Goal: Task Accomplishment & Management: Complete application form

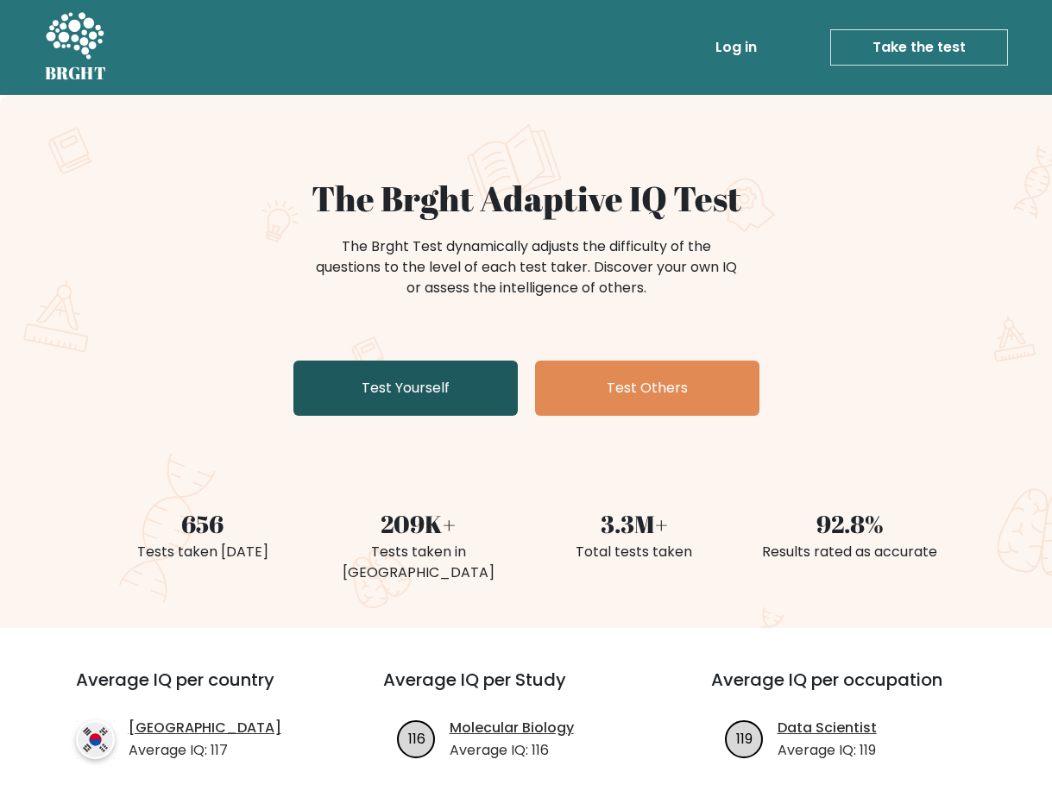
click at [413, 399] on link "Test Yourself" at bounding box center [405, 388] width 224 height 55
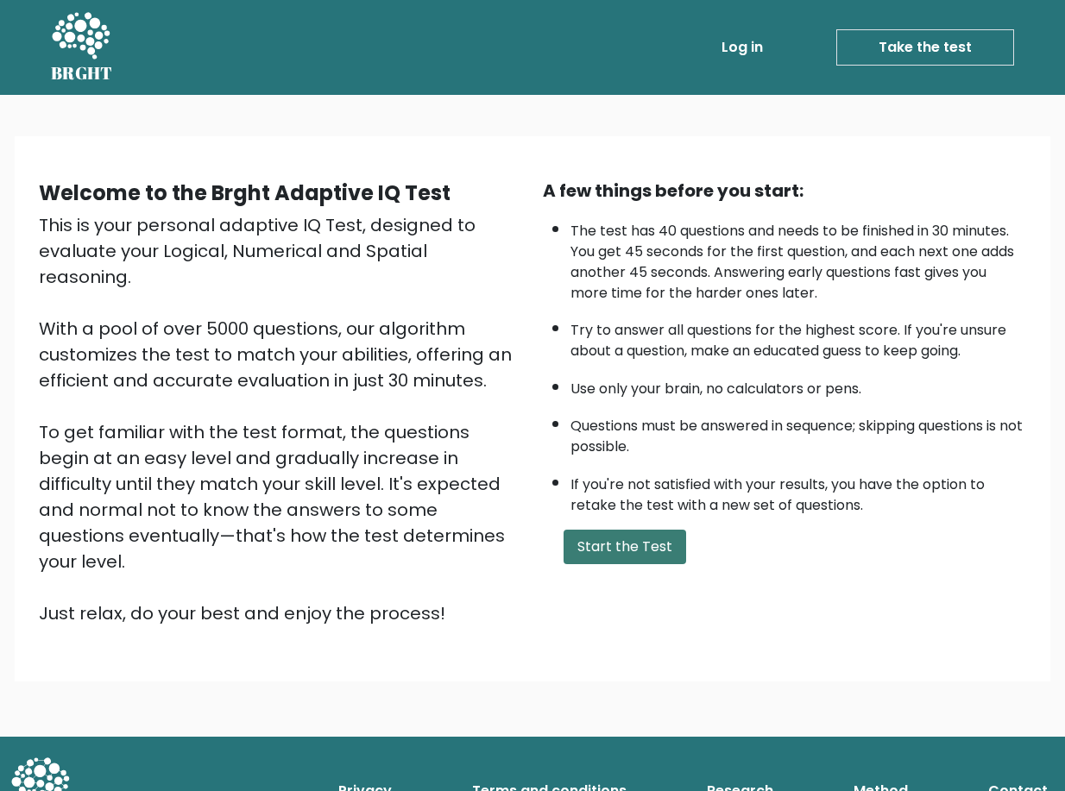
click at [633, 550] on button "Start the Test" at bounding box center [625, 547] width 123 height 35
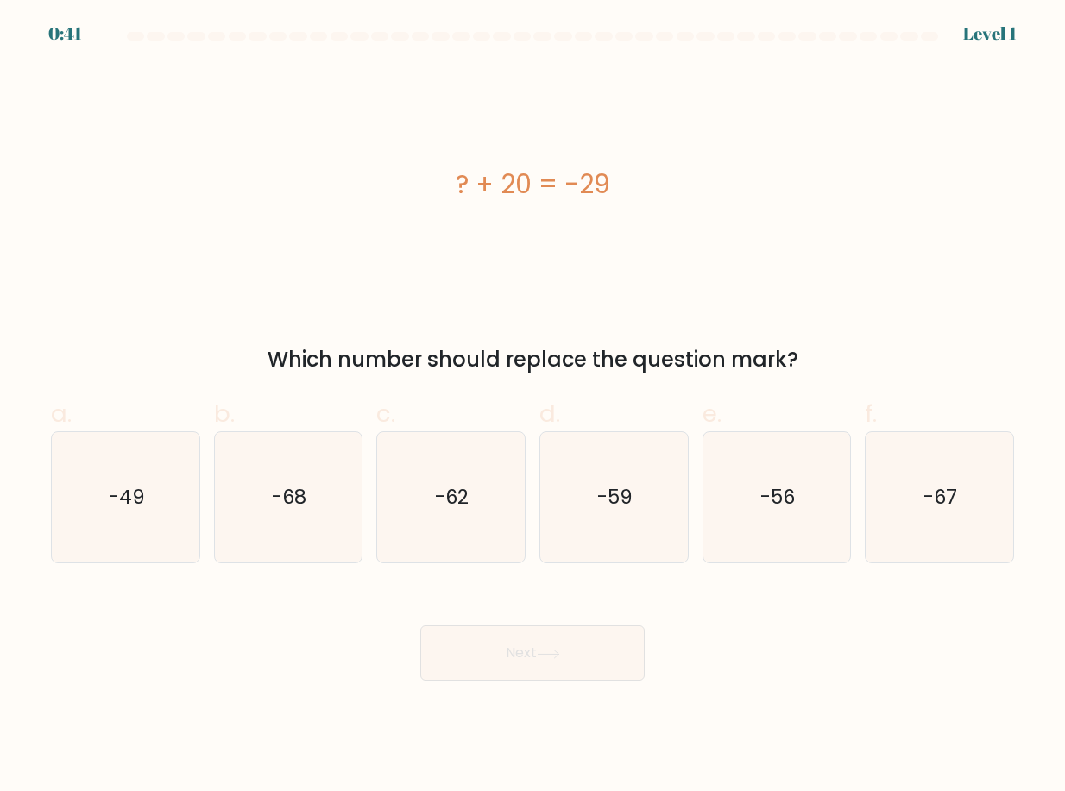
drag, startPoint x: 428, startPoint y: 185, endPoint x: 622, endPoint y: 191, distance: 194.3
click at [622, 191] on div "? + 20 = -29" at bounding box center [532, 184] width 963 height 39
copy div "? + 20 = -29"
click at [142, 507] on text "-49" at bounding box center [127, 498] width 36 height 28
click at [533, 407] on input "a. -49" at bounding box center [533, 401] width 1 height 11
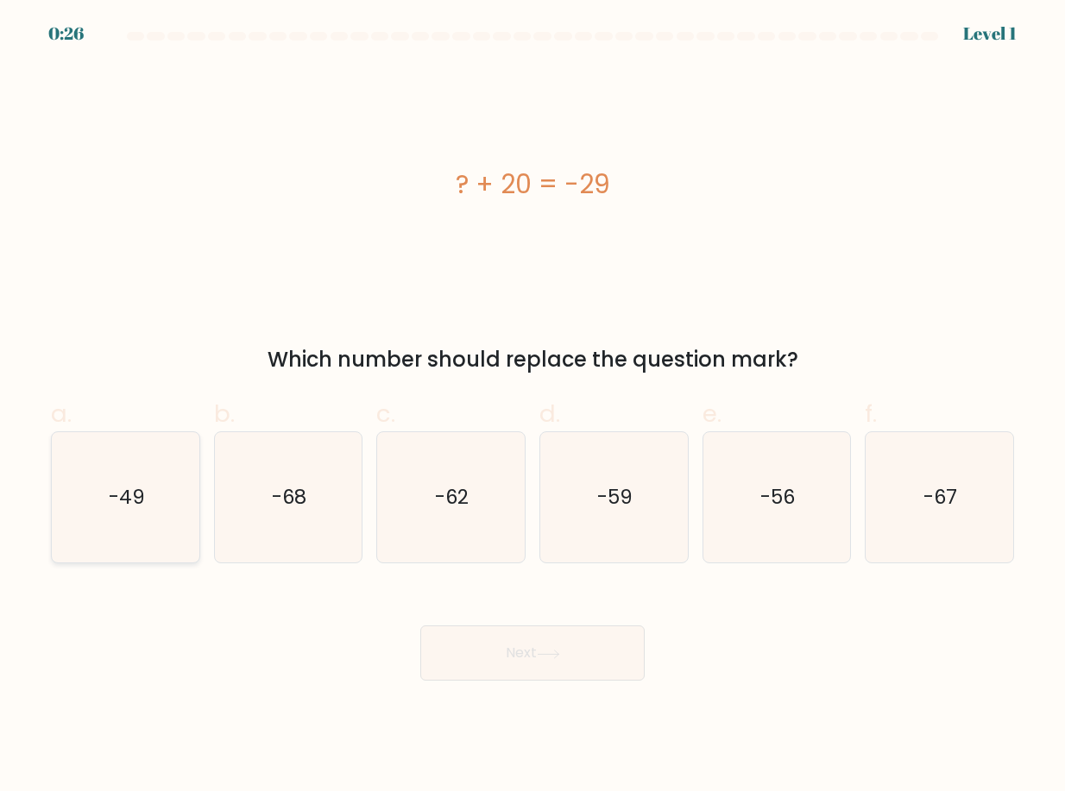
radio input "true"
click at [561, 661] on button "Next" at bounding box center [532, 653] width 224 height 55
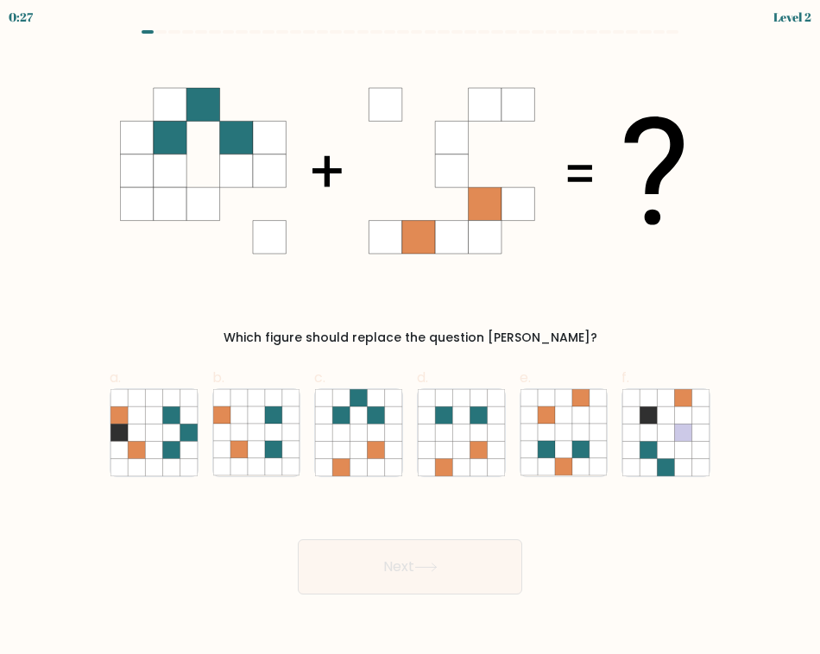
click at [778, 458] on form at bounding box center [410, 312] width 820 height 564
click at [810, 309] on form at bounding box center [410, 312] width 820 height 564
click at [375, 464] on icon at bounding box center [376, 466] width 17 height 17
click at [410, 338] on input "c." at bounding box center [410, 332] width 1 height 11
radio input "true"
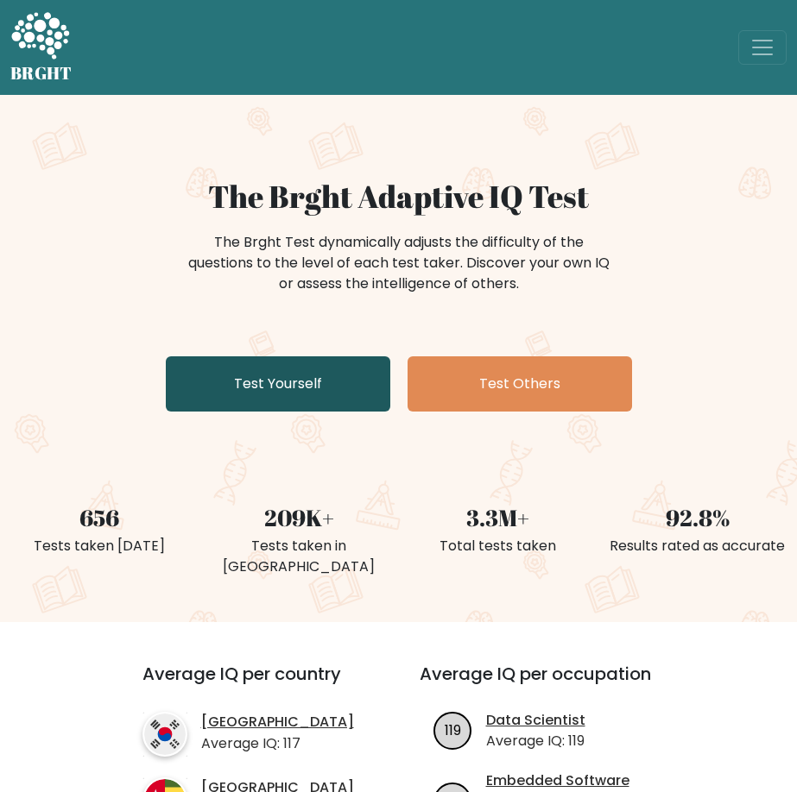
click at [280, 385] on link "Test Yourself" at bounding box center [278, 383] width 224 height 55
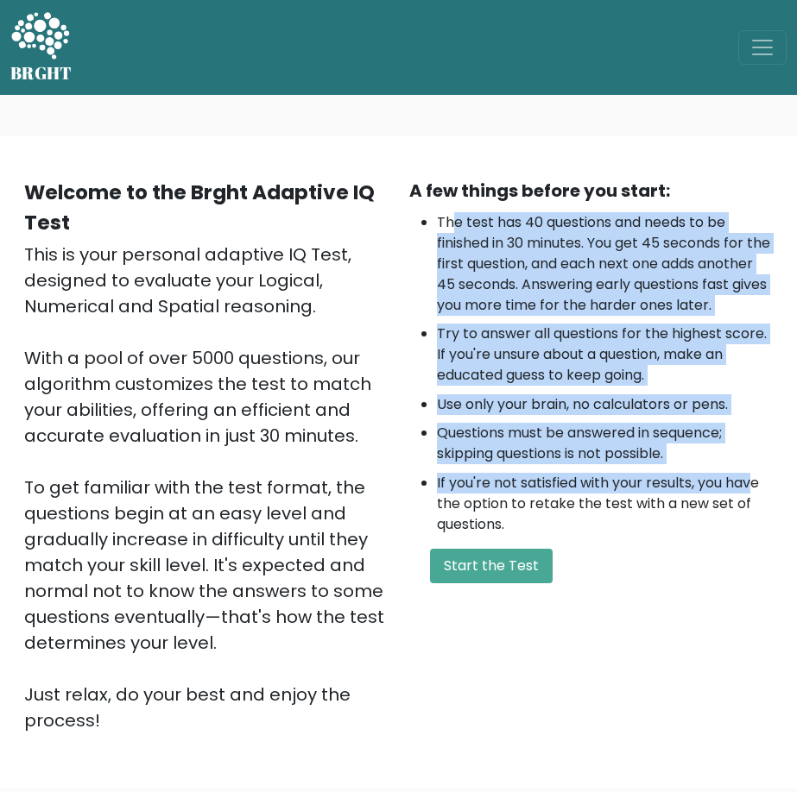
drag, startPoint x: 452, startPoint y: 225, endPoint x: 752, endPoint y: 501, distance: 407.4
click at [752, 501] on ul "The test has 40 questions and needs to be finished in 30 minutes. You get 45 se…" at bounding box center [591, 373] width 364 height 323
click at [689, 386] on li "Try to answer all questions for the highest score. If you're unsure about a que…" at bounding box center [605, 355] width 337 height 62
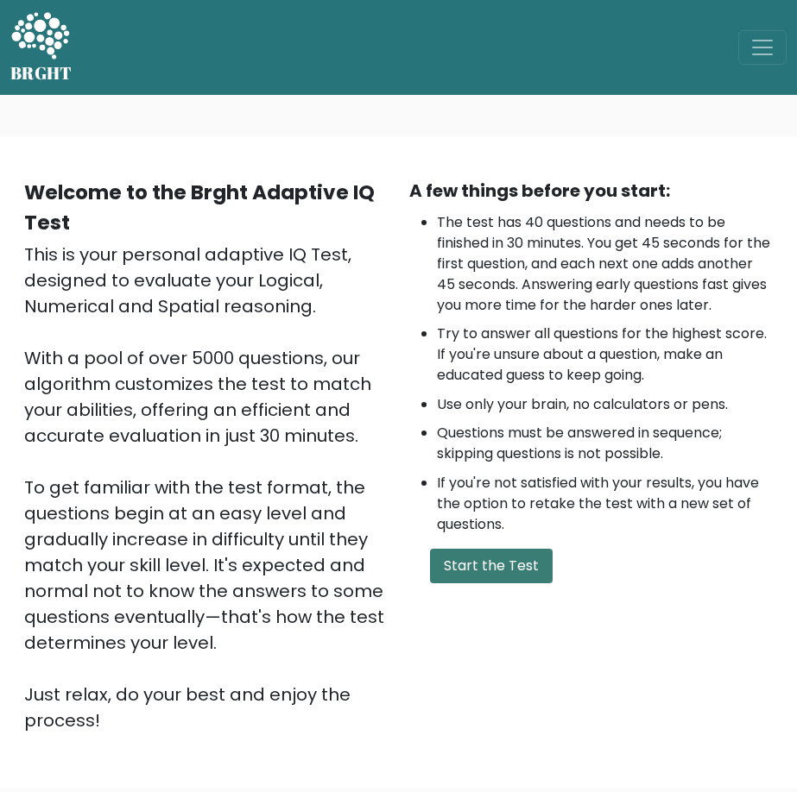
click at [492, 583] on button "Start the Test" at bounding box center [491, 566] width 123 height 35
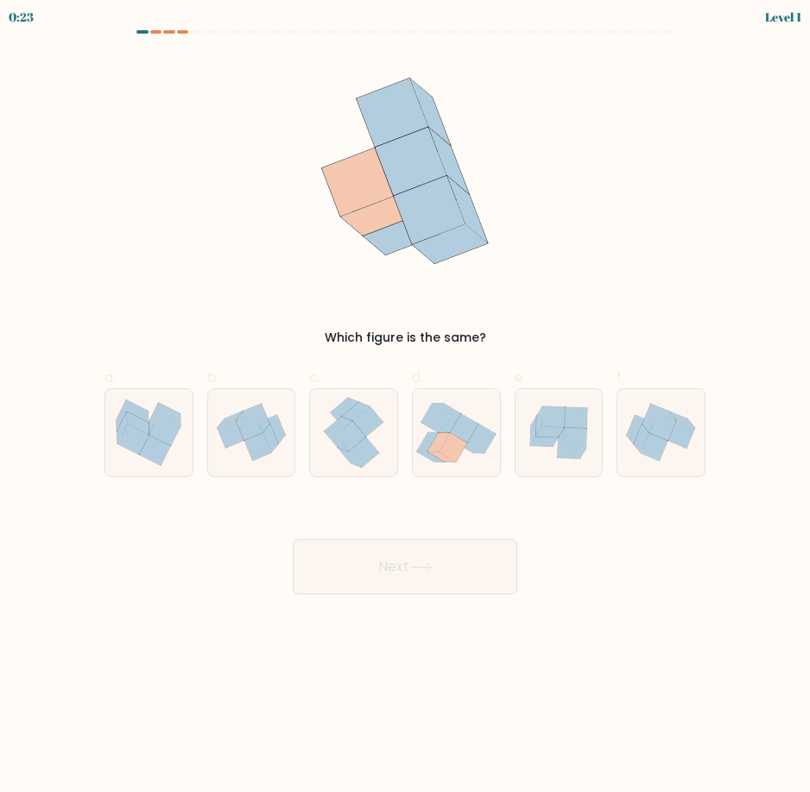
click at [695, 206] on div "Which figure is the same?" at bounding box center [404, 200] width 621 height 293
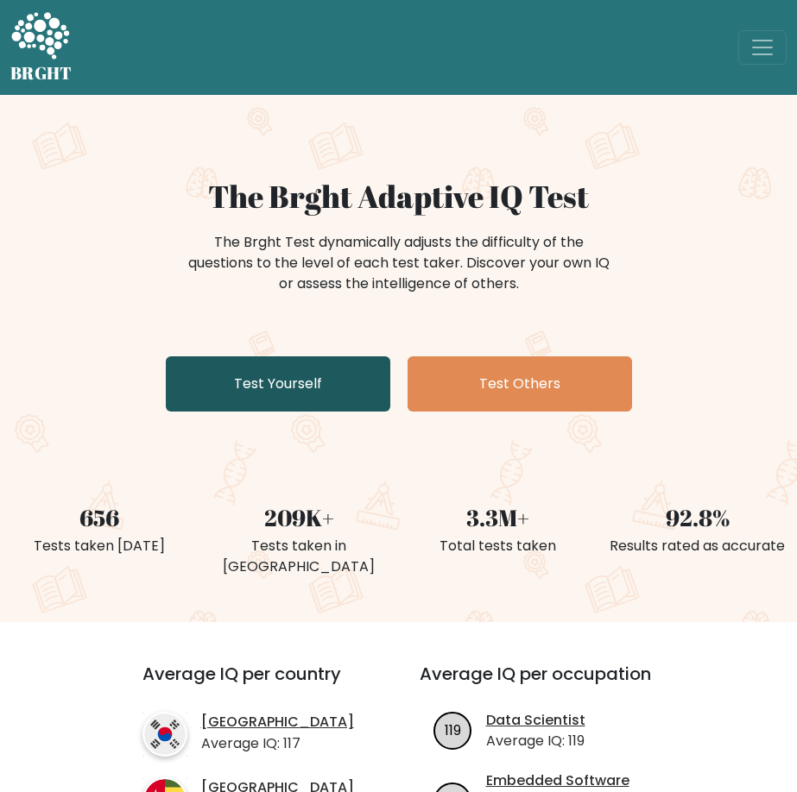
click at [277, 395] on link "Test Yourself" at bounding box center [278, 383] width 224 height 55
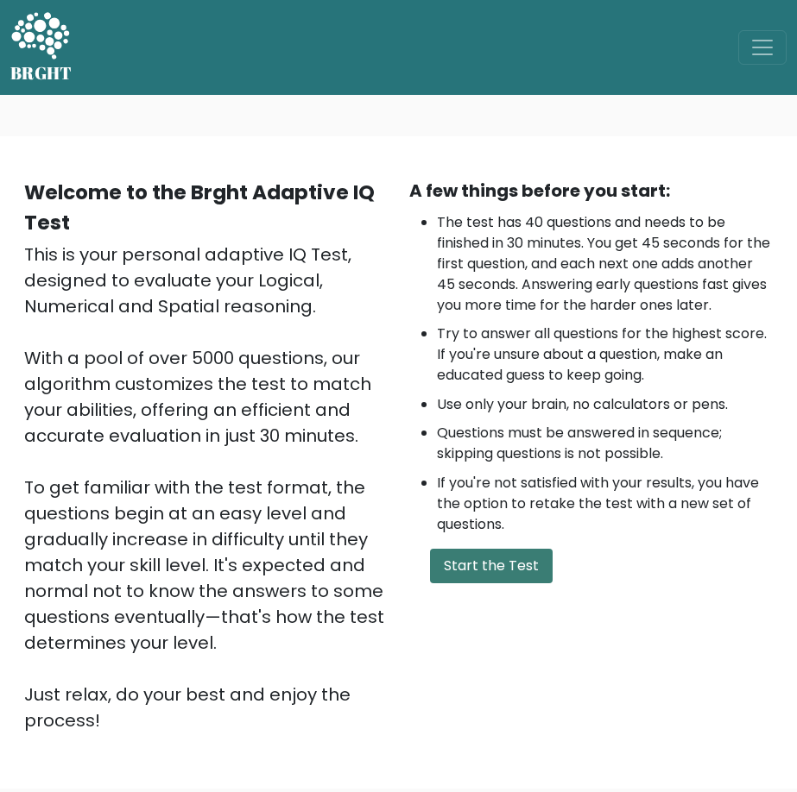
click at [494, 583] on button "Start the Test" at bounding box center [491, 566] width 123 height 35
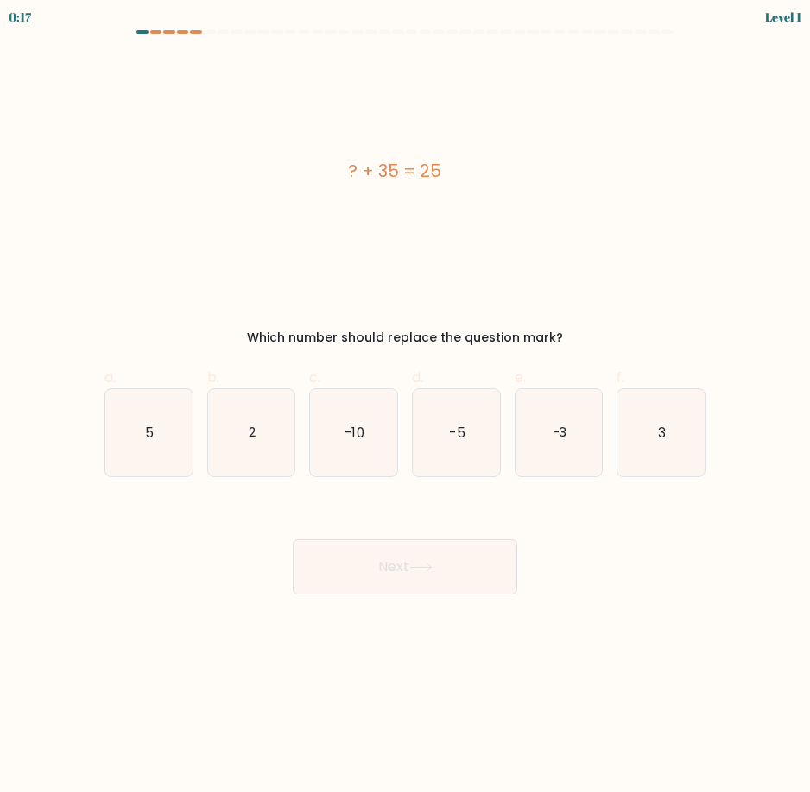
drag, startPoint x: 312, startPoint y: 173, endPoint x: 461, endPoint y: 188, distance: 149.2
click at [461, 188] on div "? + 35 = 25" at bounding box center [394, 170] width 580 height 233
copy div "? + 35 = 25"
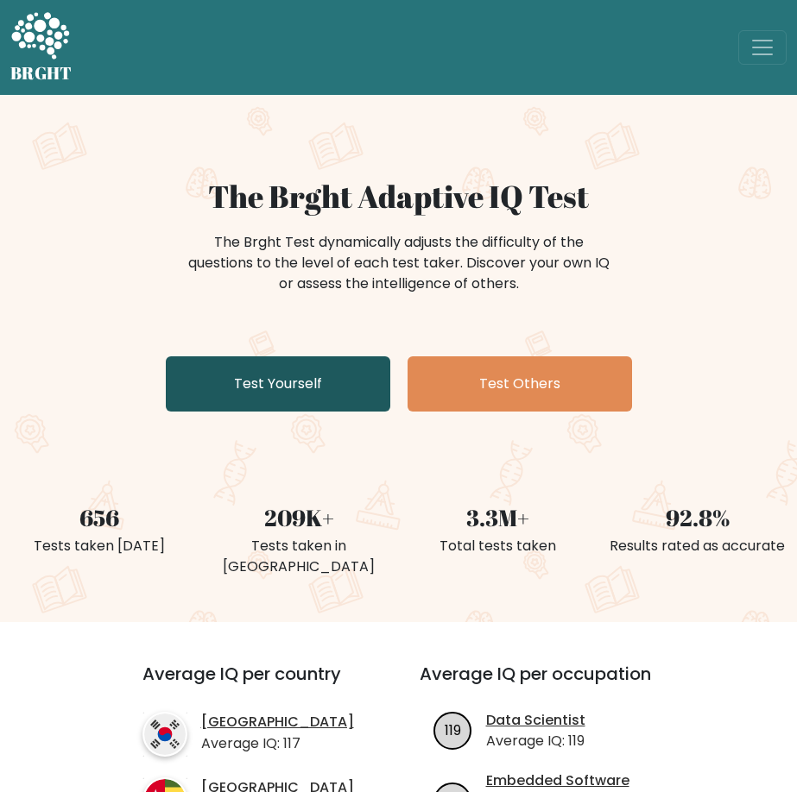
click at [277, 376] on link "Test Yourself" at bounding box center [278, 383] width 224 height 55
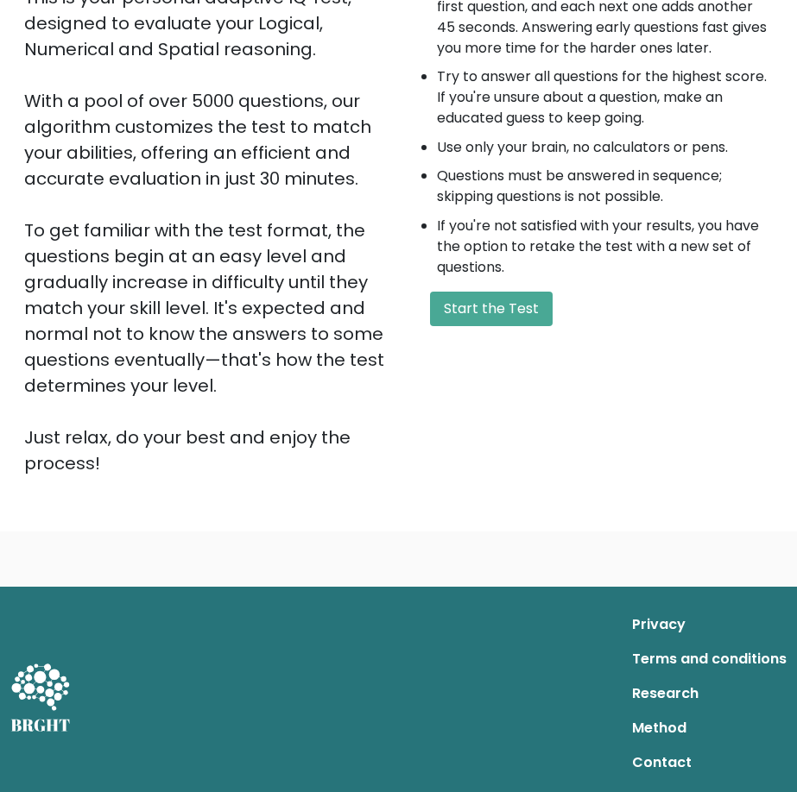
scroll to position [259, 0]
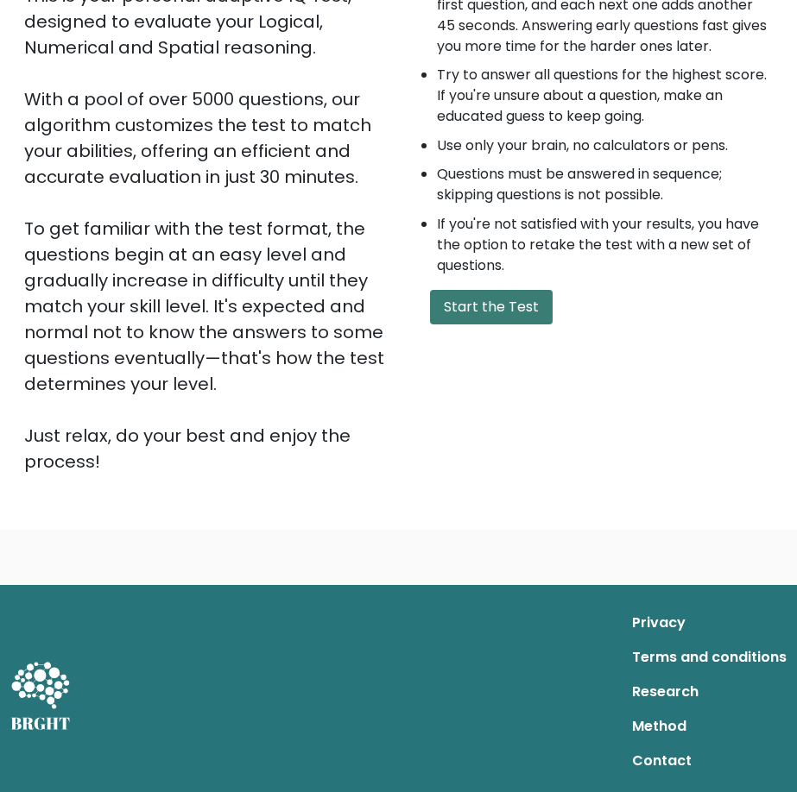
click at [482, 325] on button "Start the Test" at bounding box center [491, 307] width 123 height 35
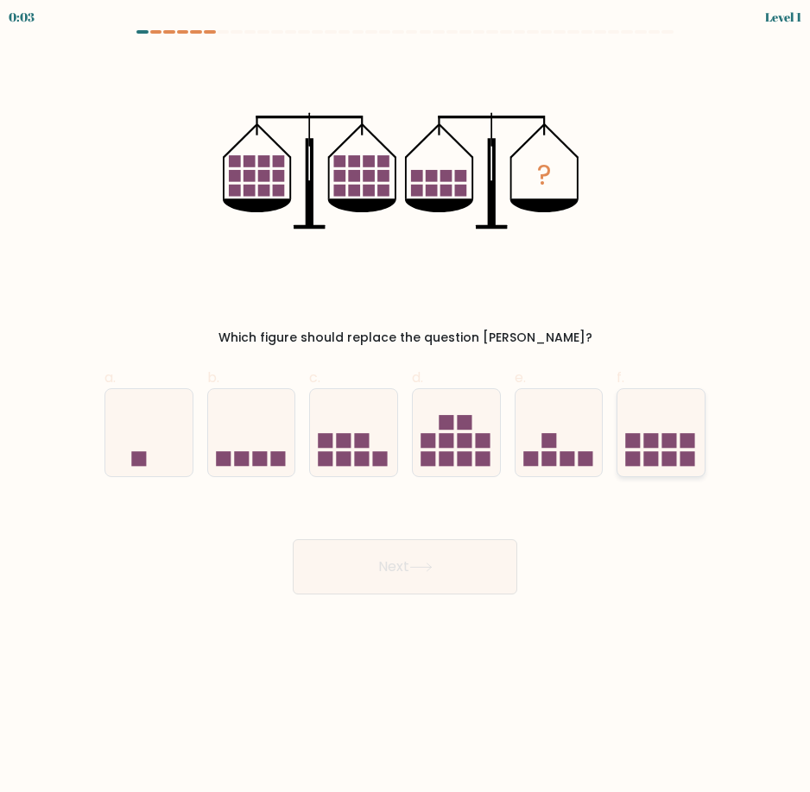
click at [682, 466] on rect at bounding box center [687, 458] width 15 height 15
click at [406, 407] on input "f." at bounding box center [405, 401] width 1 height 11
radio input "true"
click at [439, 564] on button "Next" at bounding box center [405, 566] width 224 height 55
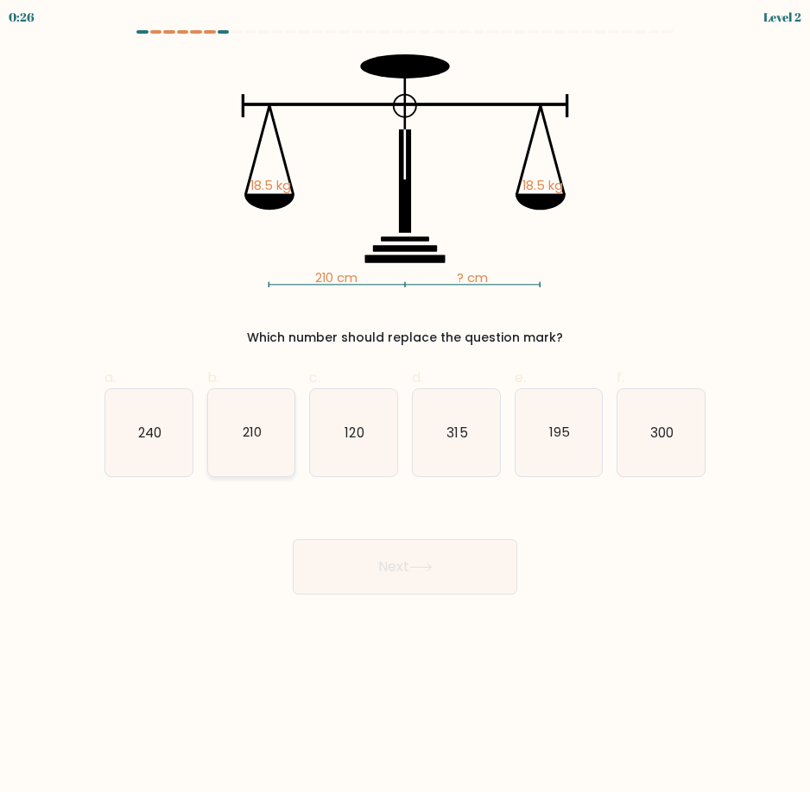
click at [244, 447] on icon "210" at bounding box center [251, 432] width 87 height 87
click at [405, 407] on input "b. 210" at bounding box center [405, 401] width 1 height 11
radio input "true"
click at [419, 577] on button "Next" at bounding box center [405, 566] width 224 height 55
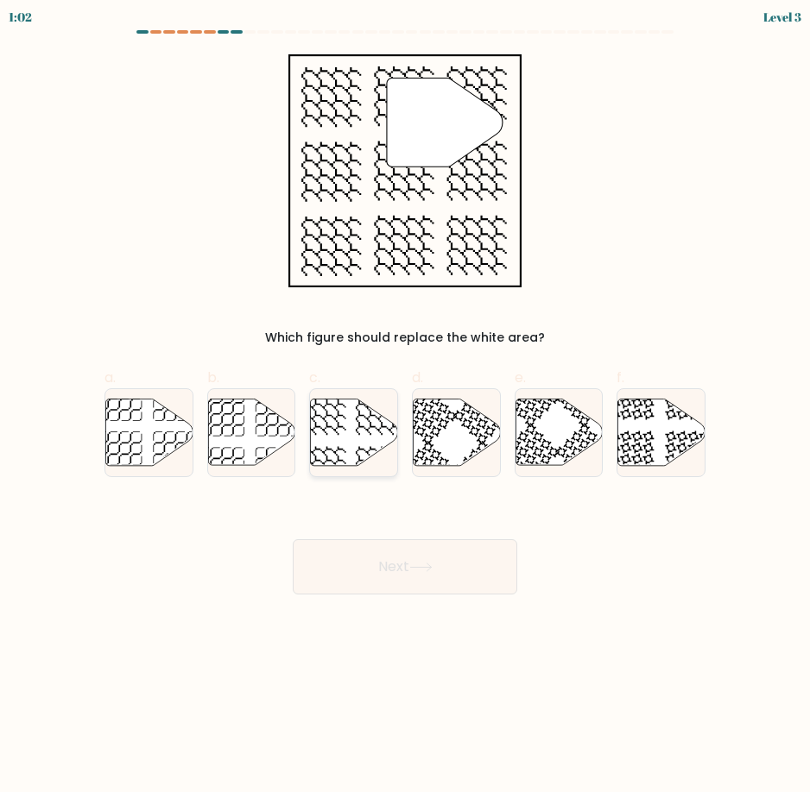
click at [359, 438] on icon at bounding box center [354, 432] width 87 height 66
click at [405, 407] on input "c." at bounding box center [405, 401] width 1 height 11
radio input "true"
click at [443, 571] on button "Next" at bounding box center [405, 566] width 224 height 55
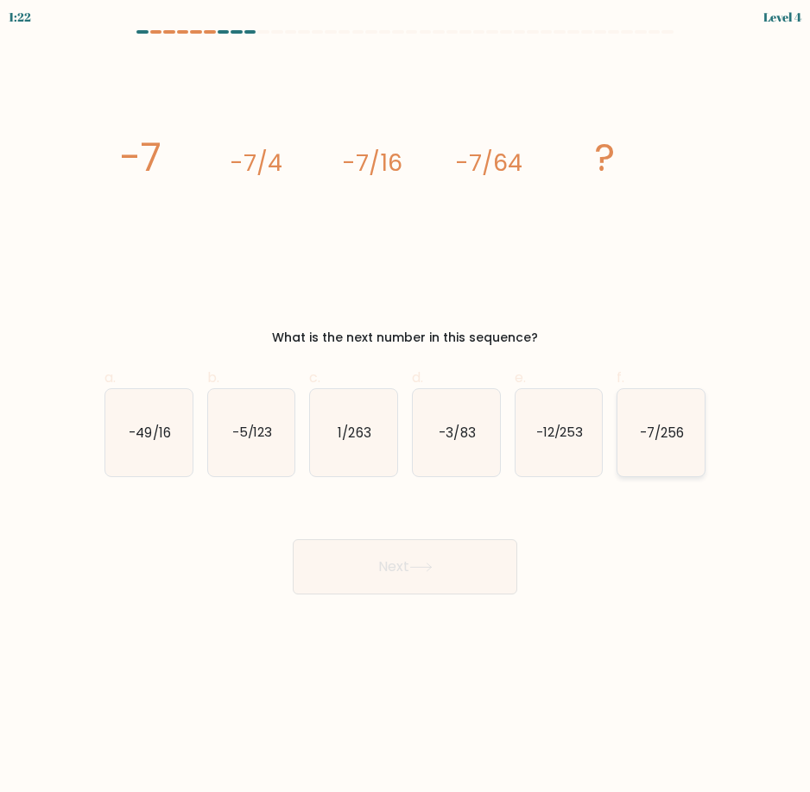
click at [664, 451] on icon "-7/256" at bounding box center [660, 432] width 87 height 87
click at [406, 407] on input "f. -7/256" at bounding box center [405, 401] width 1 height 11
radio input "true"
click at [380, 568] on button "Next" at bounding box center [405, 566] width 224 height 55
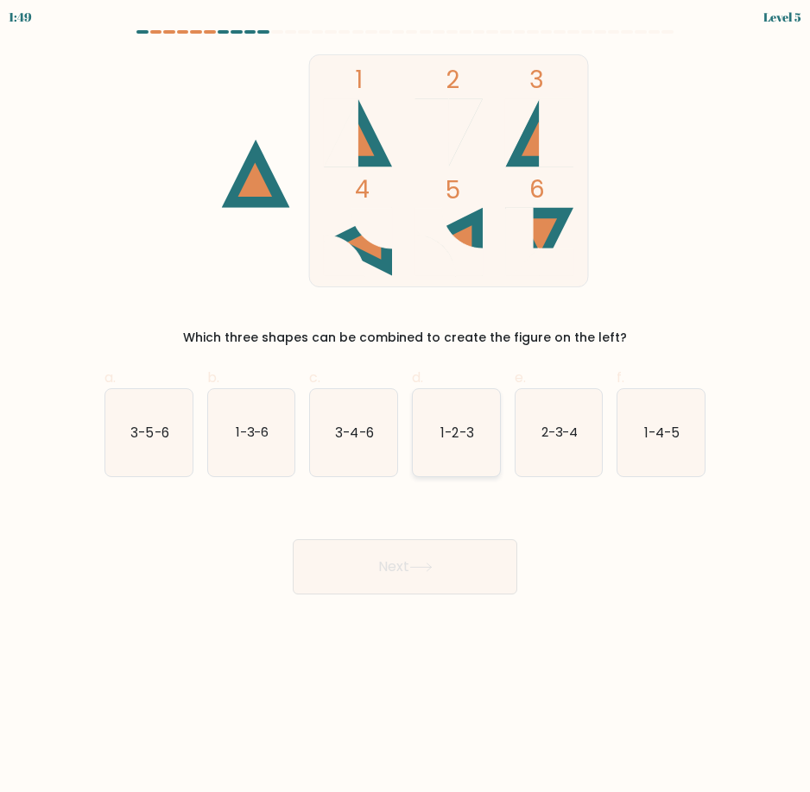
click at [465, 444] on icon "1-2-3" at bounding box center [456, 432] width 87 height 87
click at [406, 407] on input "d. 1-2-3" at bounding box center [405, 401] width 1 height 11
radio input "true"
click at [375, 427] on icon "3-4-6" at bounding box center [353, 432] width 87 height 87
click at [405, 407] on input "c. 3-4-6" at bounding box center [405, 401] width 1 height 11
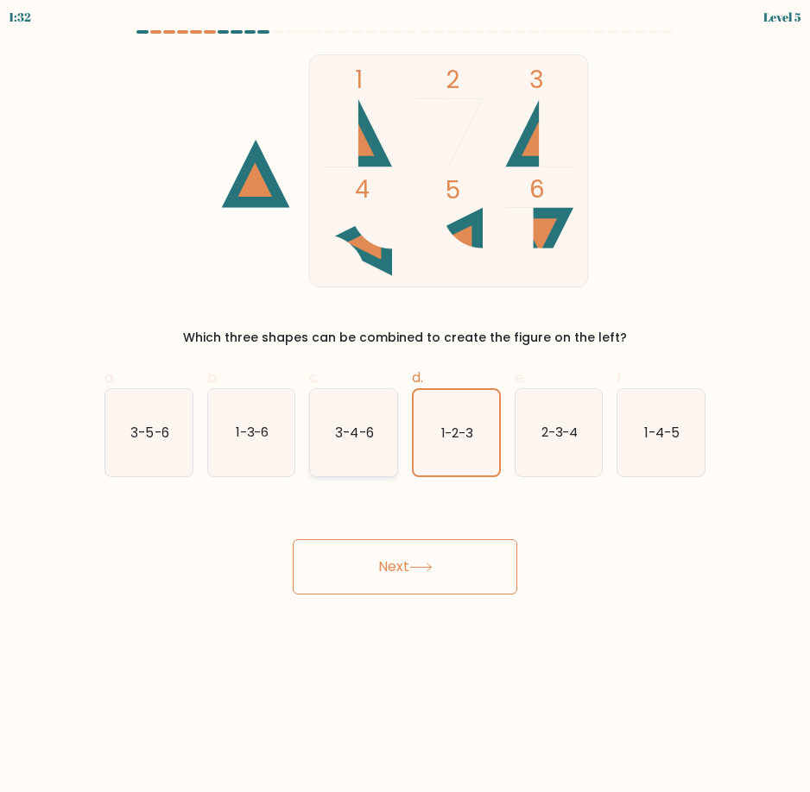
radio input "true"
click at [423, 559] on button "Next" at bounding box center [405, 566] width 224 height 55
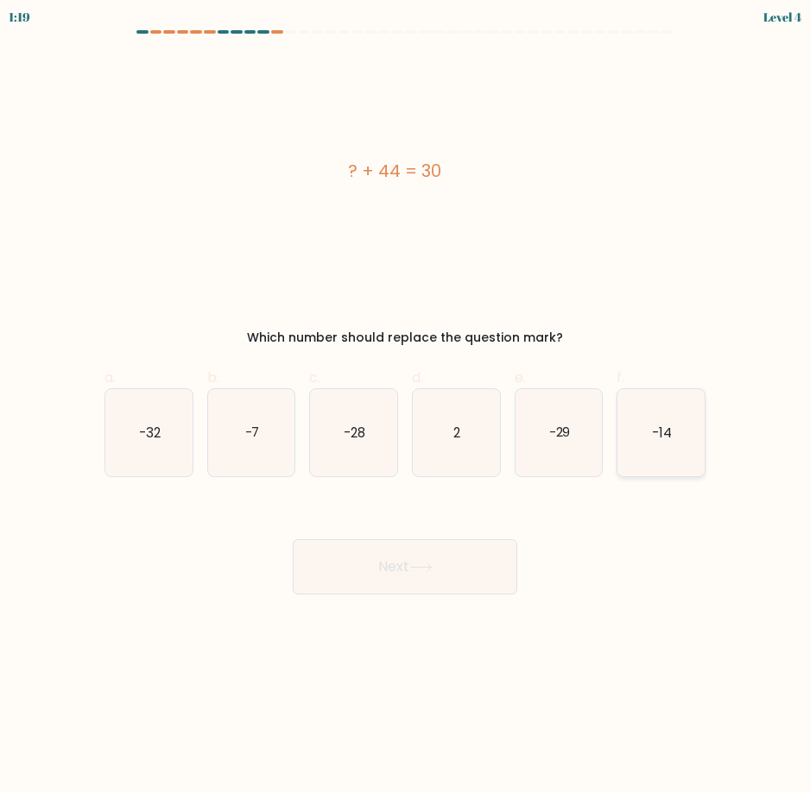
click at [654, 449] on icon "-14" at bounding box center [660, 432] width 87 height 87
click at [406, 407] on input "f. -14" at bounding box center [405, 401] width 1 height 11
radio input "true"
click at [388, 578] on button "Next" at bounding box center [405, 566] width 224 height 55
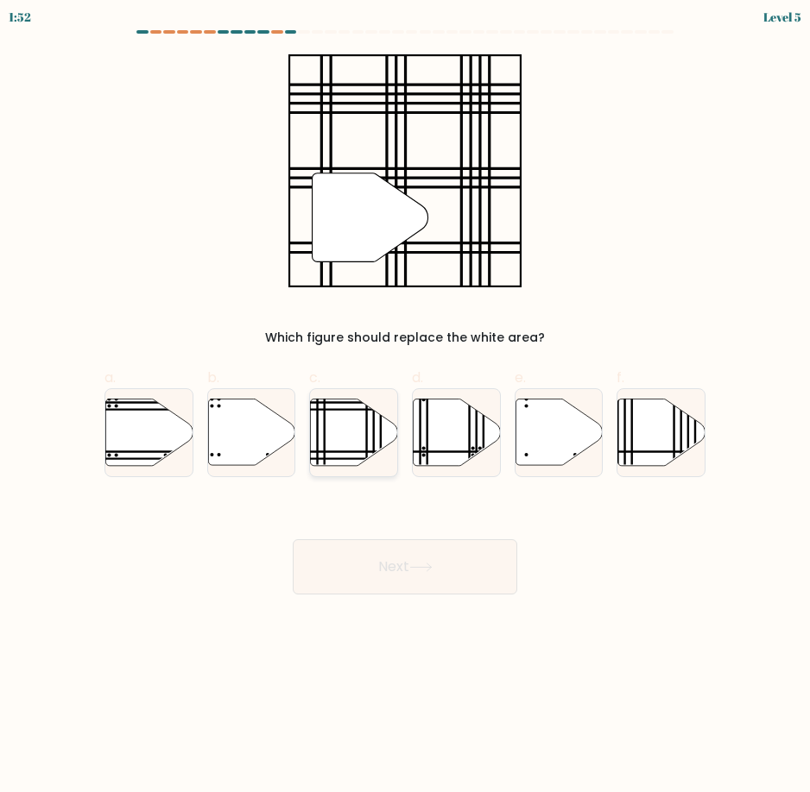
click at [350, 450] on icon at bounding box center [354, 432] width 87 height 66
click at [405, 407] on input "c." at bounding box center [405, 401] width 1 height 11
radio input "true"
click at [419, 573] on button "Next" at bounding box center [405, 566] width 224 height 55
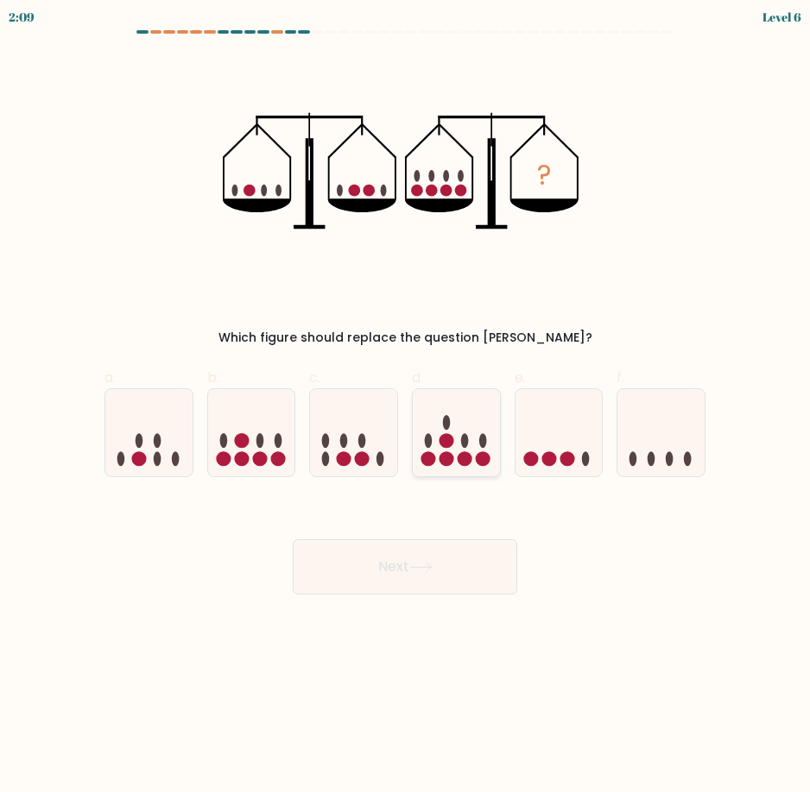
click at [462, 457] on circle at bounding box center [464, 458] width 15 height 15
click at [406, 407] on input "d." at bounding box center [405, 401] width 1 height 11
radio input "true"
click at [371, 558] on button "Next" at bounding box center [405, 566] width 224 height 55
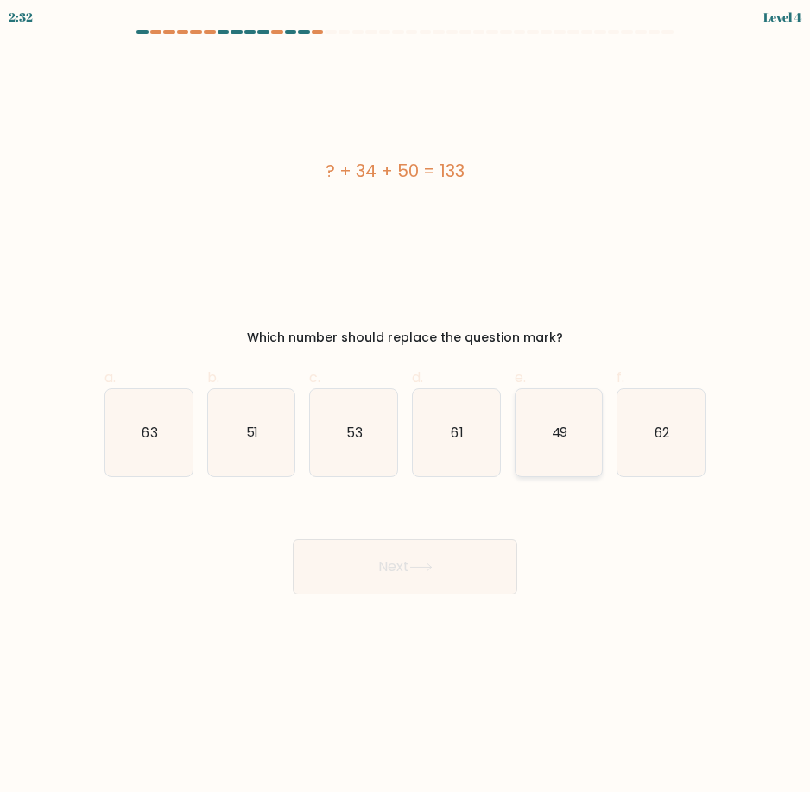
click at [554, 444] on icon "49" at bounding box center [558, 432] width 87 height 87
click at [406, 407] on input "e. 49" at bounding box center [405, 401] width 1 height 11
radio input "true"
click at [380, 573] on button "Next" at bounding box center [405, 566] width 224 height 55
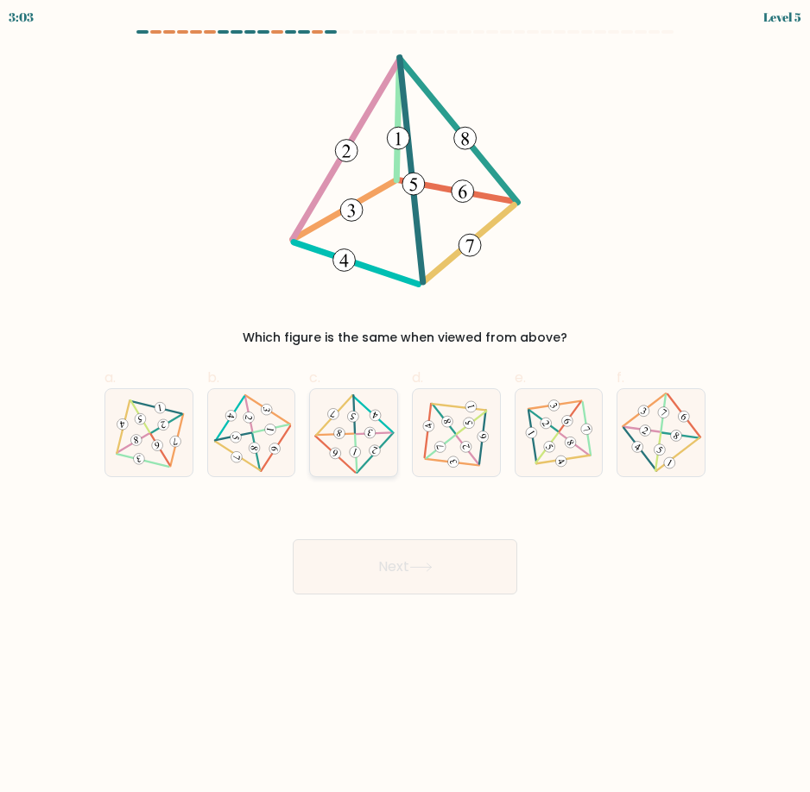
click at [365, 439] on icon at bounding box center [353, 433] width 70 height 70
click at [405, 407] on input "c." at bounding box center [405, 401] width 1 height 11
radio input "true"
click at [468, 445] on icon at bounding box center [466, 447] width 8 height 6
click at [406, 407] on input "d." at bounding box center [405, 401] width 1 height 11
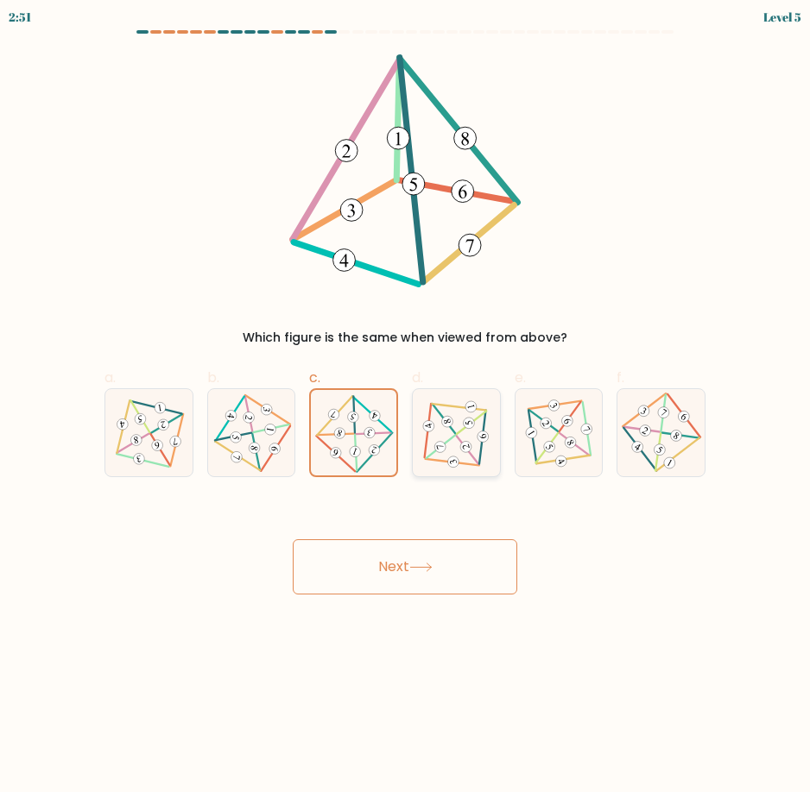
radio input "true"
click at [444, 568] on button "Next" at bounding box center [405, 566] width 224 height 55
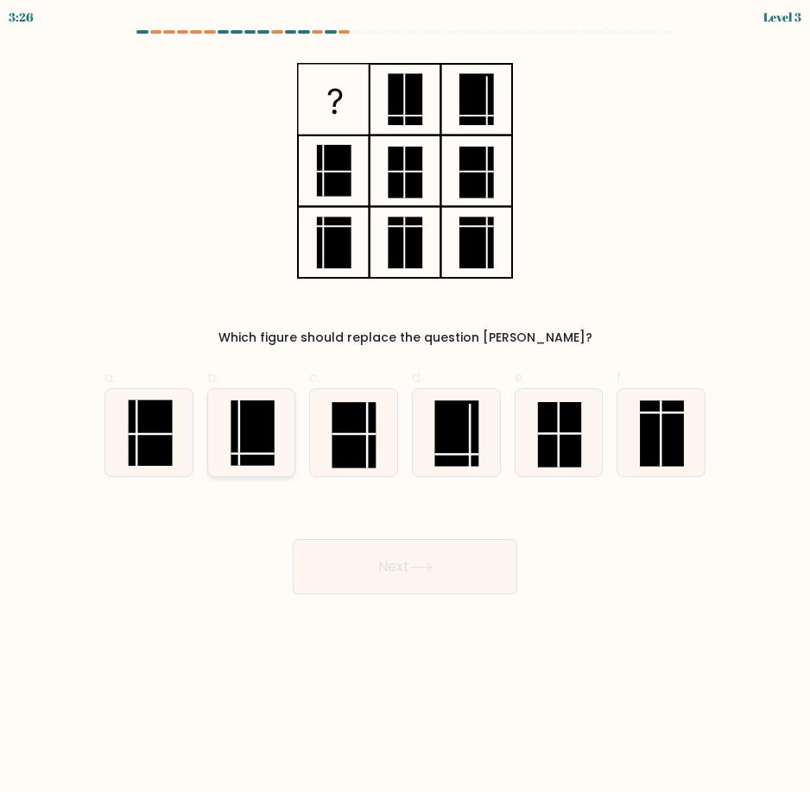
click at [247, 451] on rect at bounding box center [252, 433] width 44 height 66
click at [405, 407] on input "b." at bounding box center [405, 401] width 1 height 11
radio input "true"
click at [400, 570] on button "Next" at bounding box center [405, 566] width 224 height 55
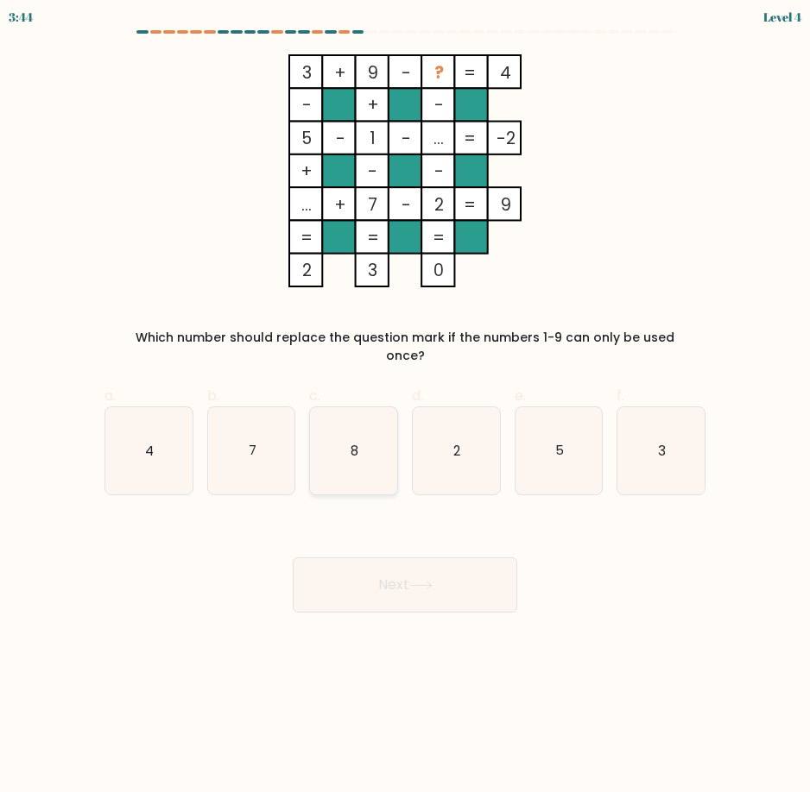
click at [362, 446] on icon "8" at bounding box center [353, 450] width 87 height 87
click at [405, 407] on input "c. 8" at bounding box center [405, 401] width 1 height 11
radio input "true"
click at [414, 577] on button "Next" at bounding box center [405, 585] width 224 height 55
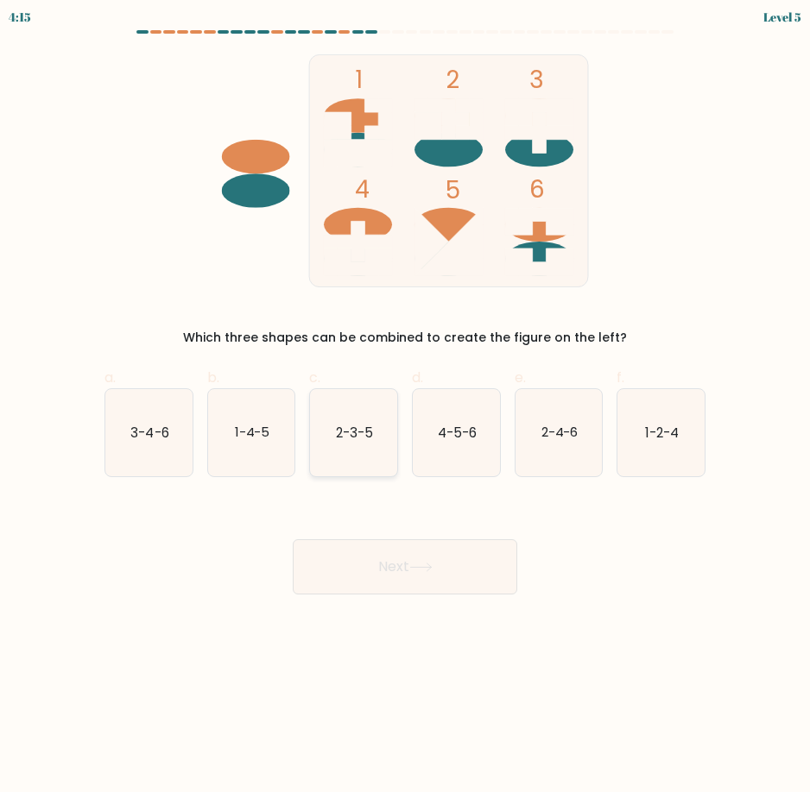
click at [380, 448] on icon "2-3-5" at bounding box center [353, 432] width 87 height 87
click at [405, 407] on input "c. 2-3-5" at bounding box center [405, 401] width 1 height 11
radio input "true"
click at [227, 458] on icon "1-4-5" at bounding box center [251, 432] width 87 height 87
click at [405, 407] on input "b. 1-4-5" at bounding box center [405, 401] width 1 height 11
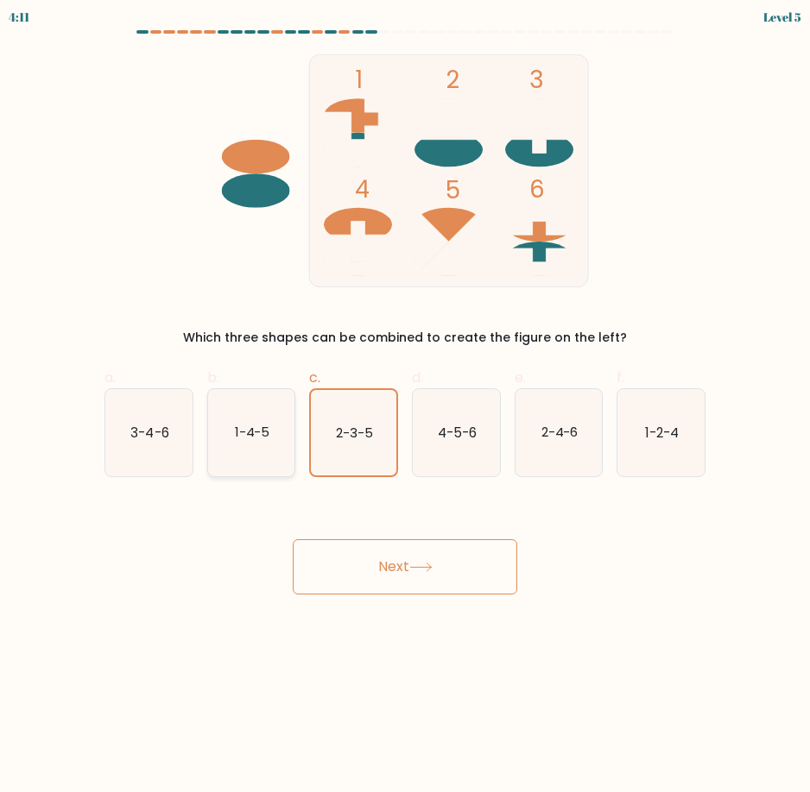
radio input "true"
click at [391, 559] on button "Next" at bounding box center [405, 566] width 224 height 55
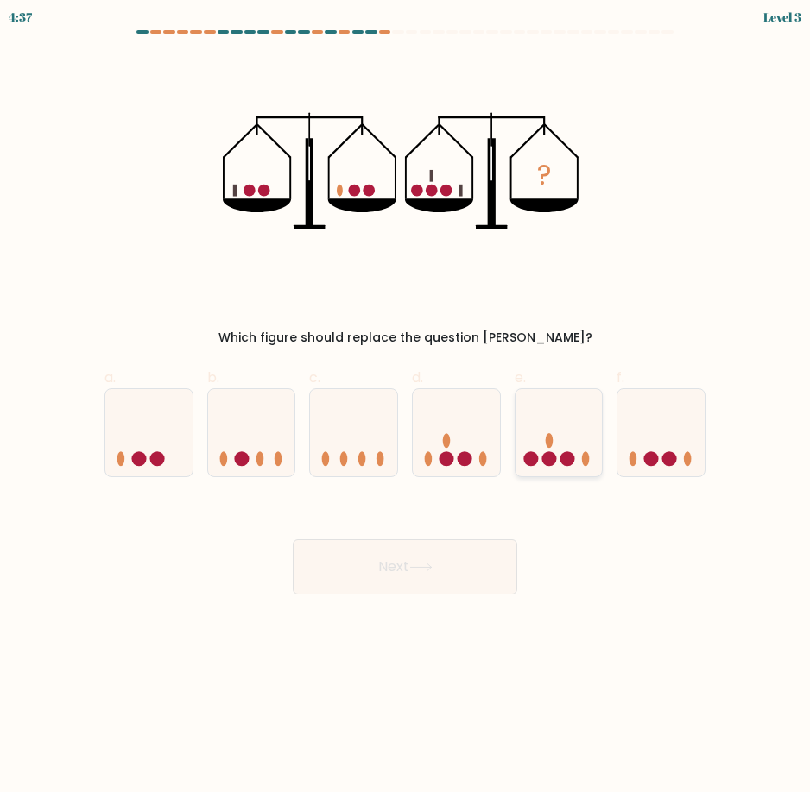
click at [555, 456] on circle at bounding box center [548, 458] width 15 height 15
click at [406, 407] on input "e." at bounding box center [405, 401] width 1 height 11
radio input "true"
click at [418, 568] on icon at bounding box center [420, 567] width 23 height 9
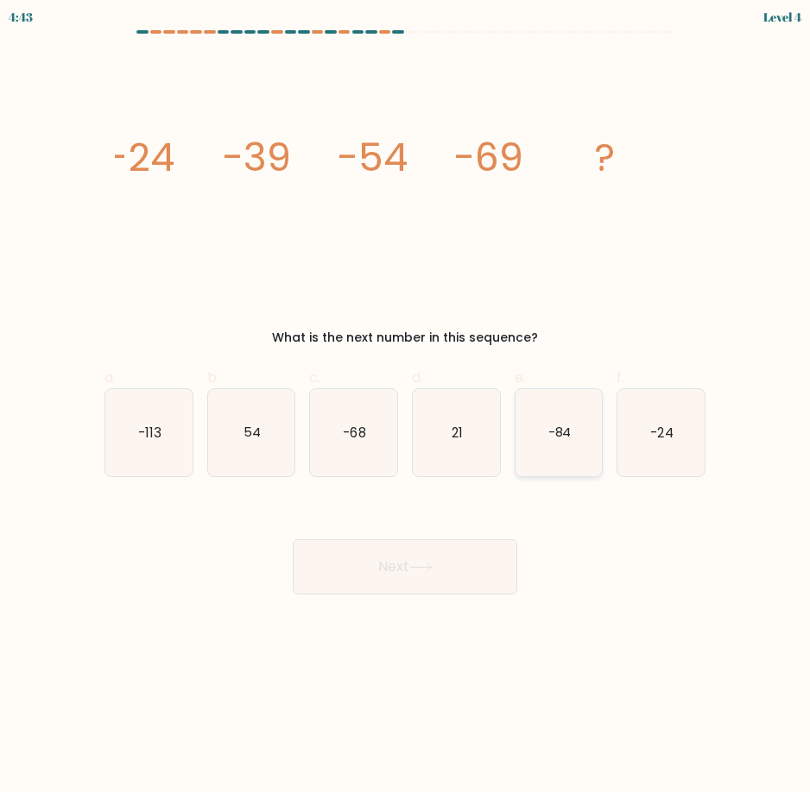
click at [566, 449] on icon "-84" at bounding box center [558, 432] width 87 height 87
click at [406, 407] on input "e. -84" at bounding box center [405, 401] width 1 height 11
radio input "true"
click at [427, 569] on icon at bounding box center [420, 567] width 23 height 9
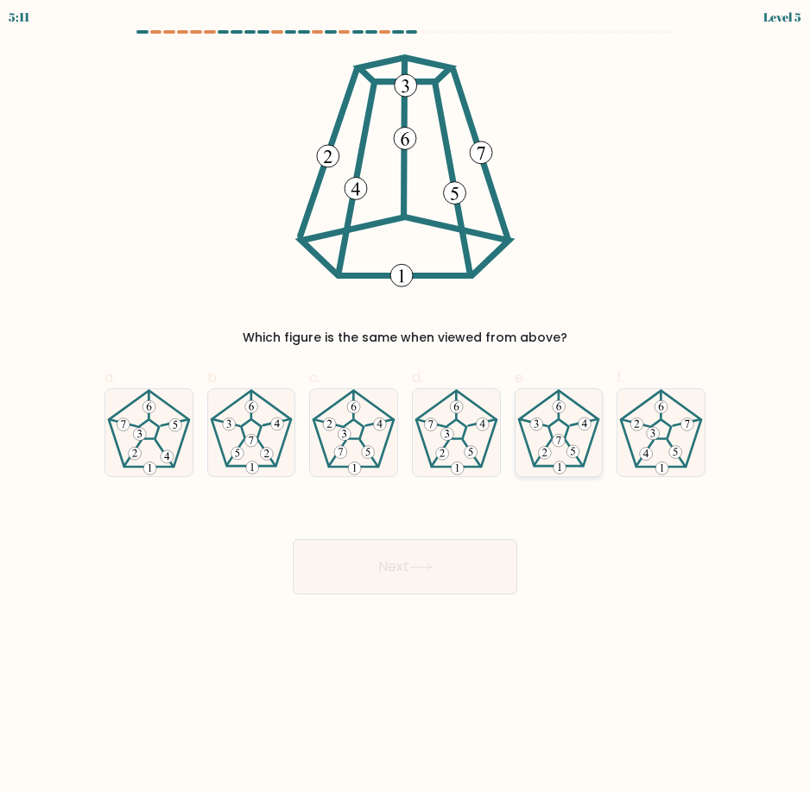
click at [526, 448] on 170 at bounding box center [559, 429] width 80 height 76
click at [406, 407] on input "e." at bounding box center [405, 401] width 1 height 11
radio input "true"
click at [437, 573] on button "Next" at bounding box center [405, 566] width 224 height 55
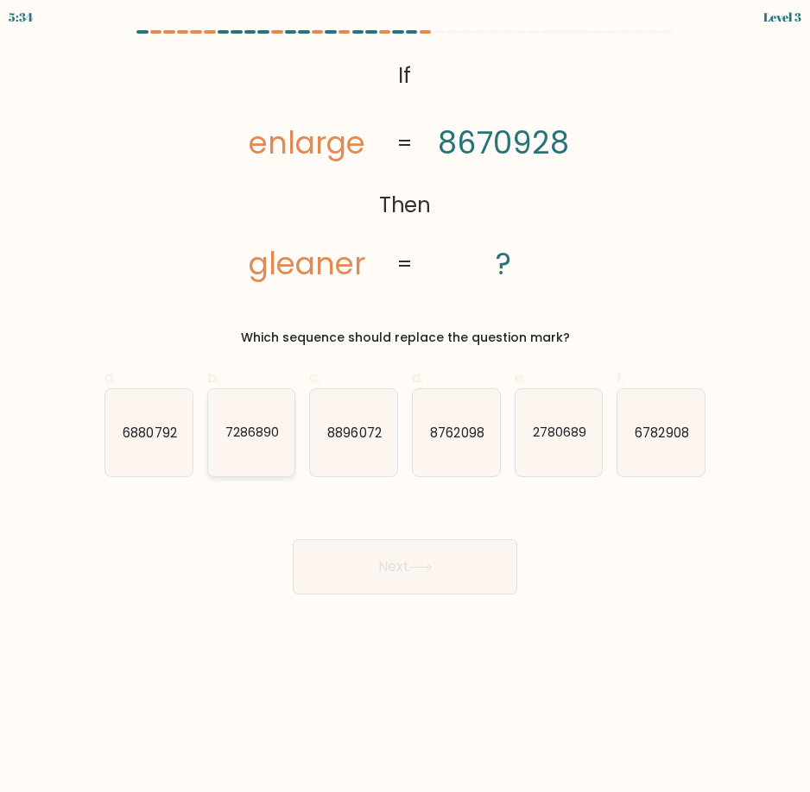
click at [267, 460] on icon "7286890" at bounding box center [251, 432] width 87 height 87
click at [405, 407] on input "b. 7286890" at bounding box center [405, 401] width 1 height 11
radio input "true"
click at [437, 574] on button "Next" at bounding box center [405, 566] width 224 height 55
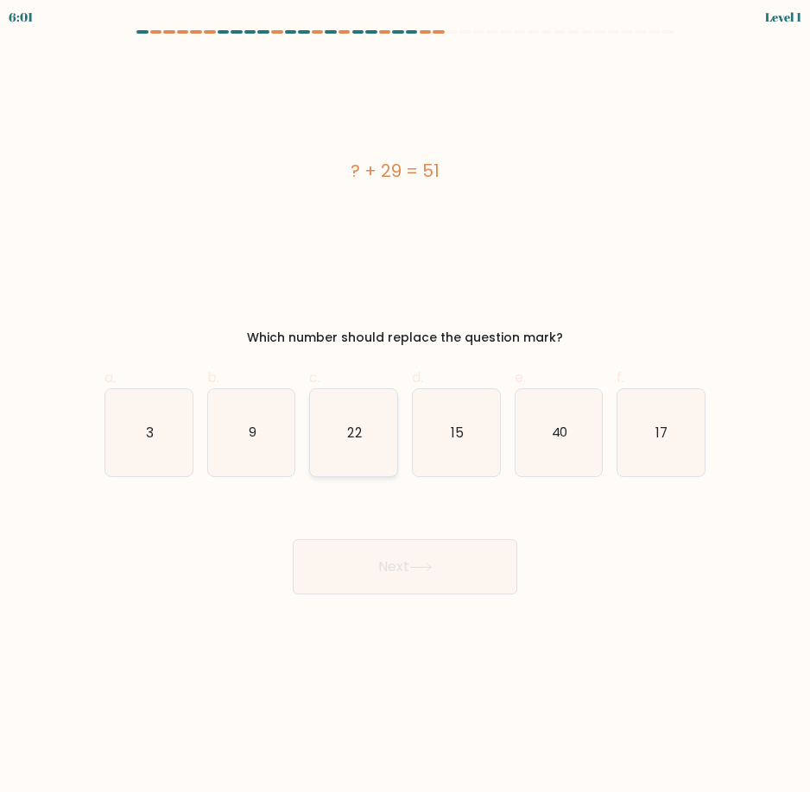
drag, startPoint x: 355, startPoint y: 456, endPoint x: 356, endPoint y: 468, distance: 12.1
click at [354, 456] on icon "22" at bounding box center [353, 432] width 87 height 87
click at [405, 407] on input "c. 22" at bounding box center [405, 401] width 1 height 11
radio input "true"
click at [389, 554] on button "Next" at bounding box center [405, 566] width 224 height 55
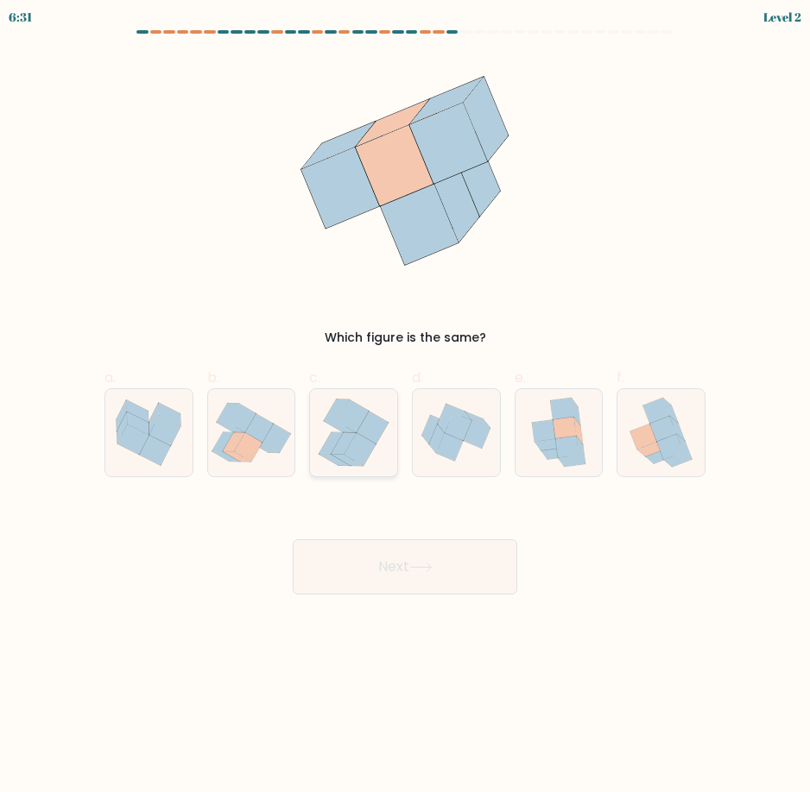
click at [328, 443] on icon at bounding box center [330, 443] width 25 height 22
click at [405, 407] on input "c." at bounding box center [405, 401] width 1 height 11
radio input "true"
click at [467, 444] on icon at bounding box center [456, 432] width 87 height 72
click at [406, 407] on input "d." at bounding box center [405, 401] width 1 height 11
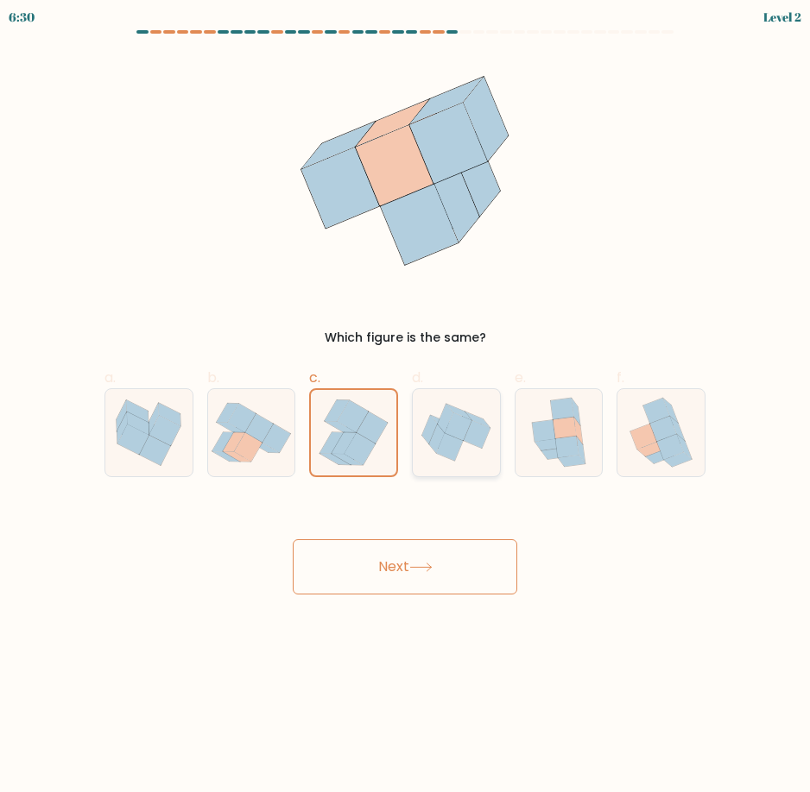
radio input "true"
click at [574, 449] on icon at bounding box center [566, 448] width 23 height 22
click at [406, 407] on input "e." at bounding box center [405, 401] width 1 height 11
radio input "true"
click at [680, 444] on icon at bounding box center [670, 447] width 27 height 25
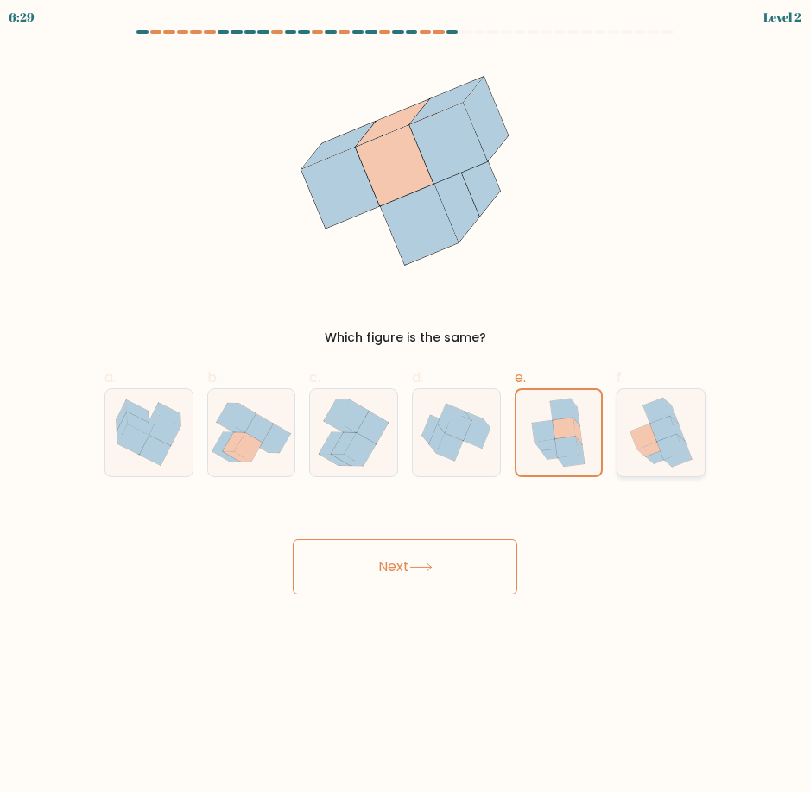
click at [406, 407] on input "f." at bounding box center [405, 401] width 1 height 11
radio input "true"
click at [441, 579] on button "Next" at bounding box center [405, 566] width 224 height 55
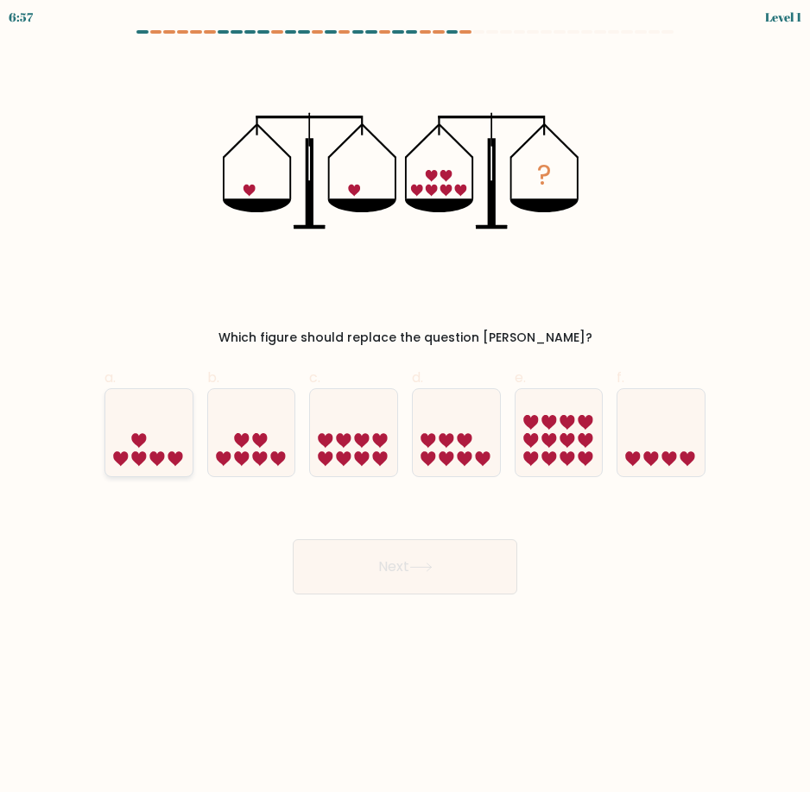
click at [118, 447] on icon at bounding box center [148, 433] width 87 height 72
click at [405, 407] on input "a." at bounding box center [405, 401] width 1 height 11
radio input "true"
drag, startPoint x: 249, startPoint y: 450, endPoint x: 367, endPoint y: 451, distance: 117.4
click at [251, 451] on icon at bounding box center [251, 433] width 87 height 72
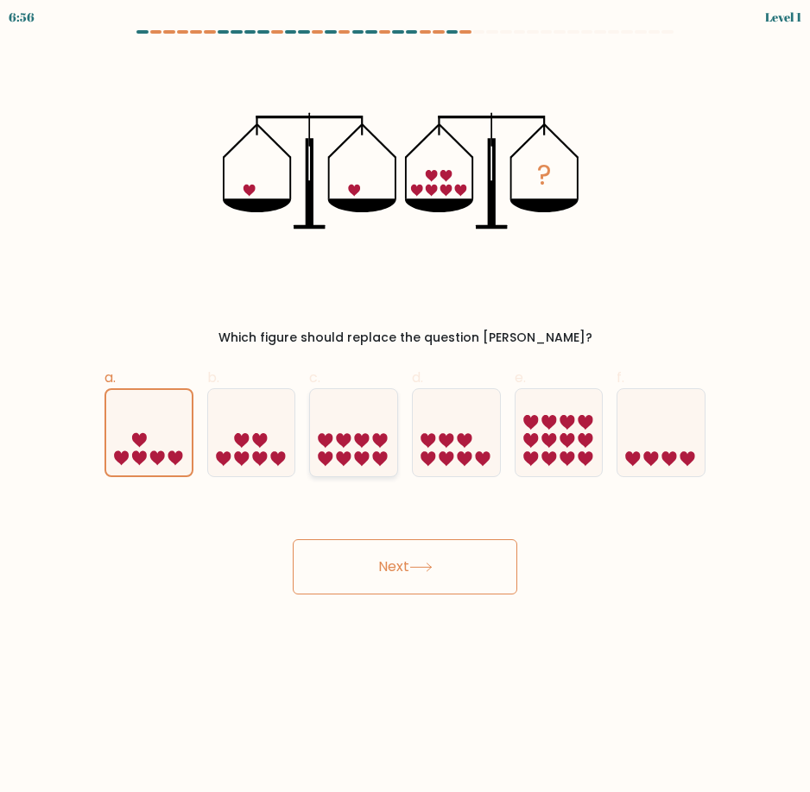
click at [405, 407] on input "b." at bounding box center [405, 401] width 1 height 11
radio input "true"
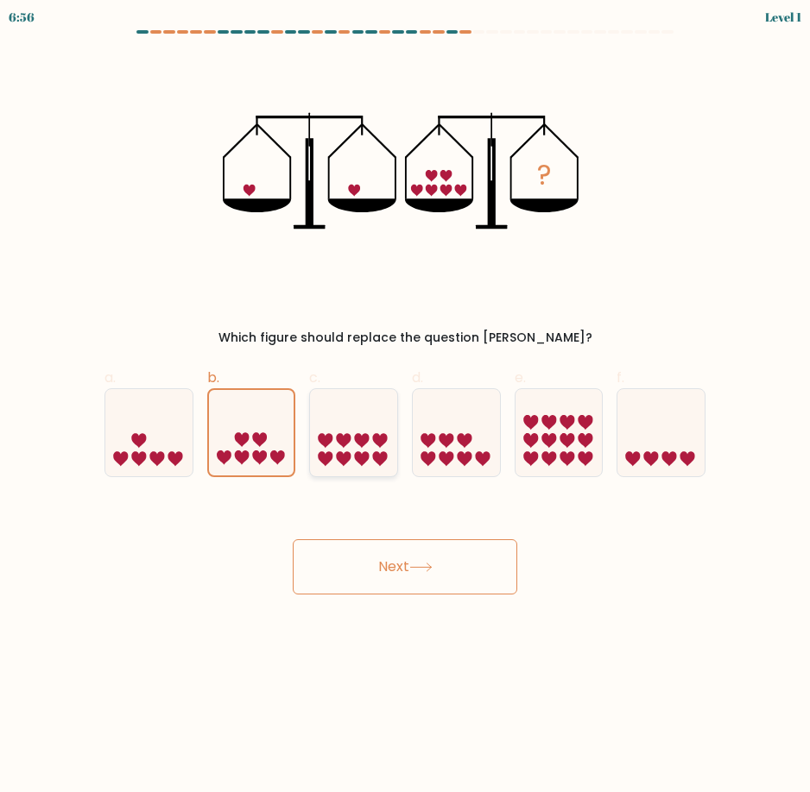
drag, startPoint x: 367, startPoint y: 451, endPoint x: 420, endPoint y: 451, distance: 53.5
click at [369, 451] on icon at bounding box center [353, 433] width 87 height 72
click at [405, 407] on input "c." at bounding box center [405, 401] width 1 height 11
radio input "true"
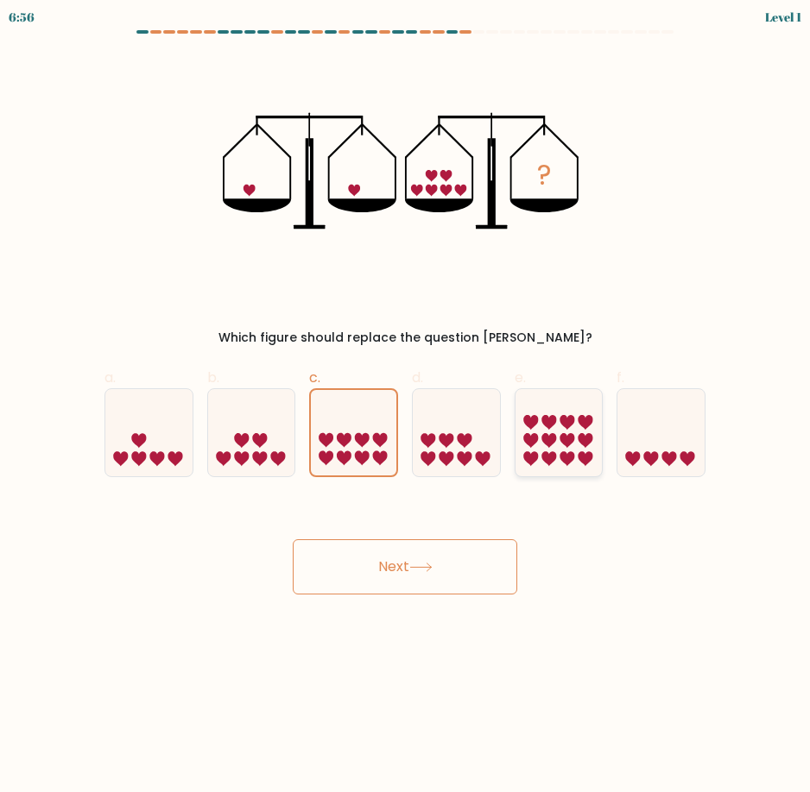
drag, startPoint x: 482, startPoint y: 451, endPoint x: 527, endPoint y: 458, distance: 45.4
click at [483, 451] on icon at bounding box center [456, 433] width 87 height 72
click at [406, 407] on input "d." at bounding box center [405, 401] width 1 height 11
radio input "true"
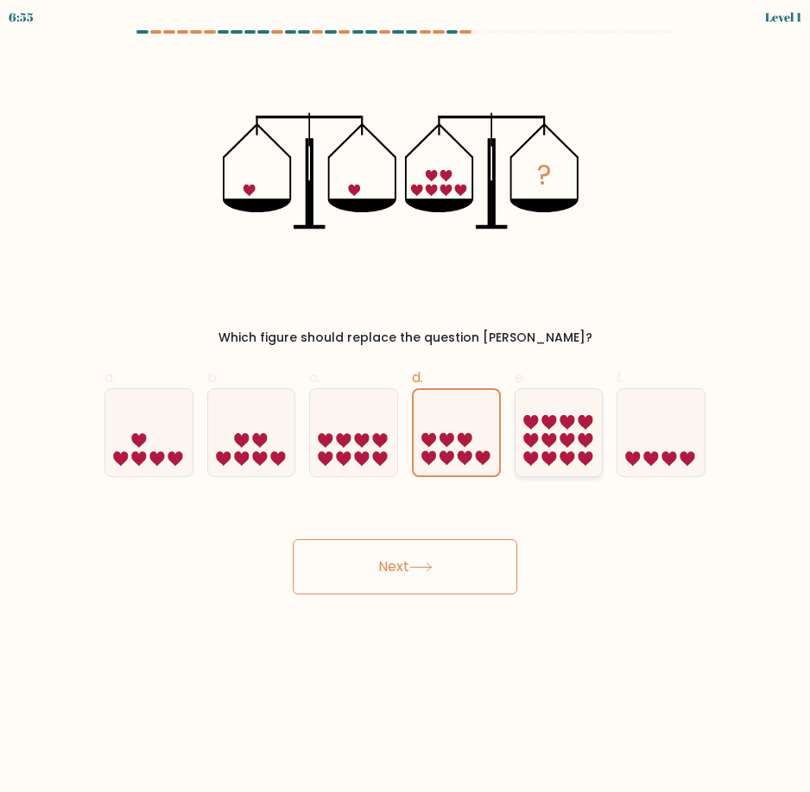
click at [574, 461] on icon at bounding box center [558, 433] width 87 height 72
click at [406, 407] on input "e." at bounding box center [405, 401] width 1 height 11
radio input "true"
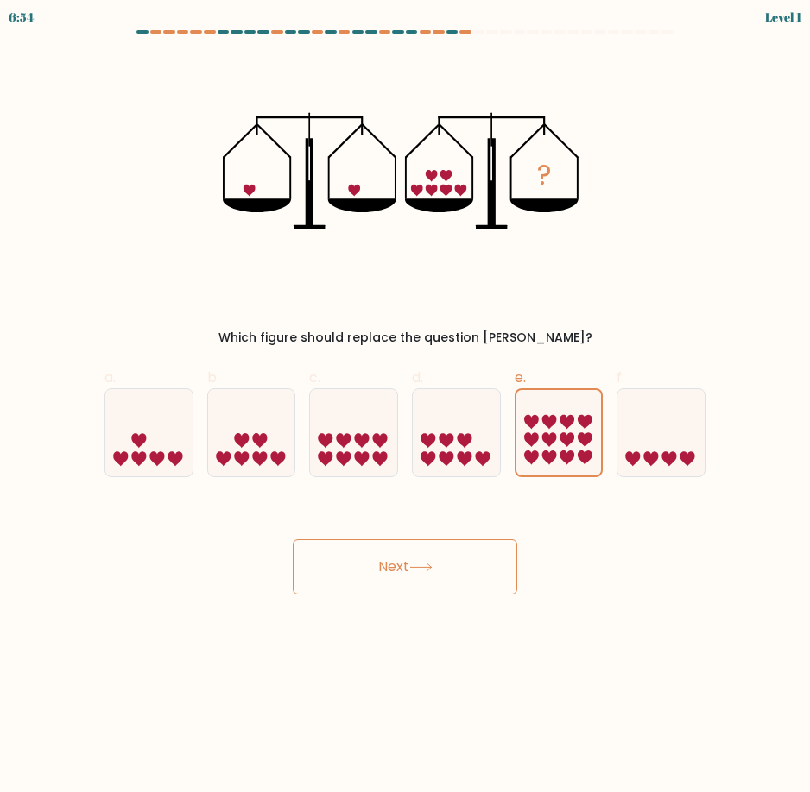
click at [429, 563] on icon at bounding box center [420, 567] width 23 height 9
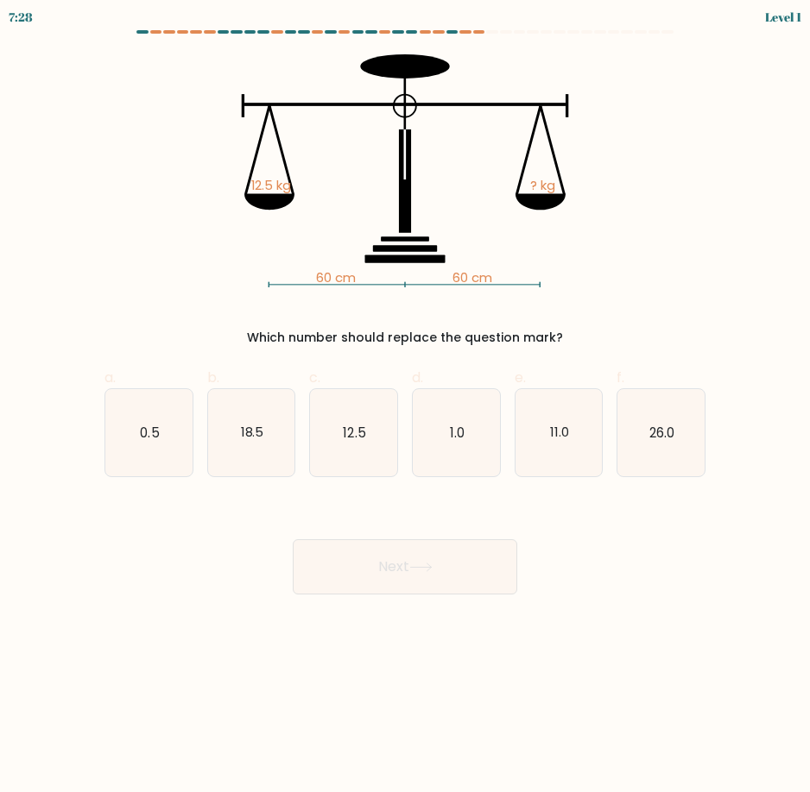
click at [727, 305] on form at bounding box center [405, 312] width 810 height 564
click at [352, 433] on text "12.5" at bounding box center [355, 432] width 22 height 18
click at [405, 407] on input "c. 12.5" at bounding box center [405, 401] width 1 height 11
radio input "true"
click at [396, 571] on button "Next" at bounding box center [405, 566] width 224 height 55
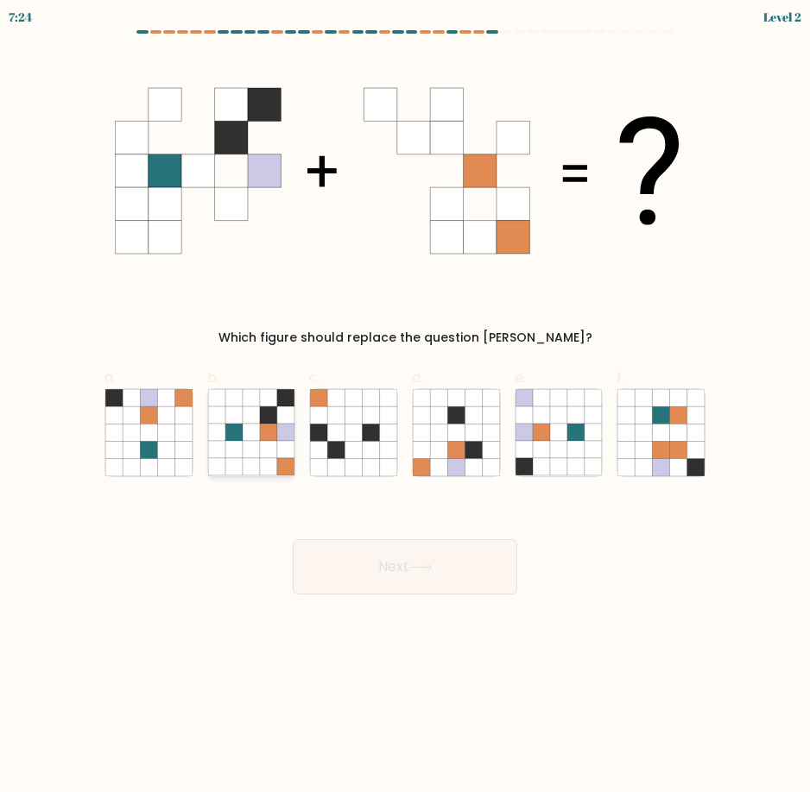
click at [279, 447] on icon at bounding box center [285, 449] width 17 height 17
click at [405, 407] on input "b." at bounding box center [405, 401] width 1 height 11
radio input "true"
click at [414, 575] on button "Next" at bounding box center [405, 566] width 224 height 55
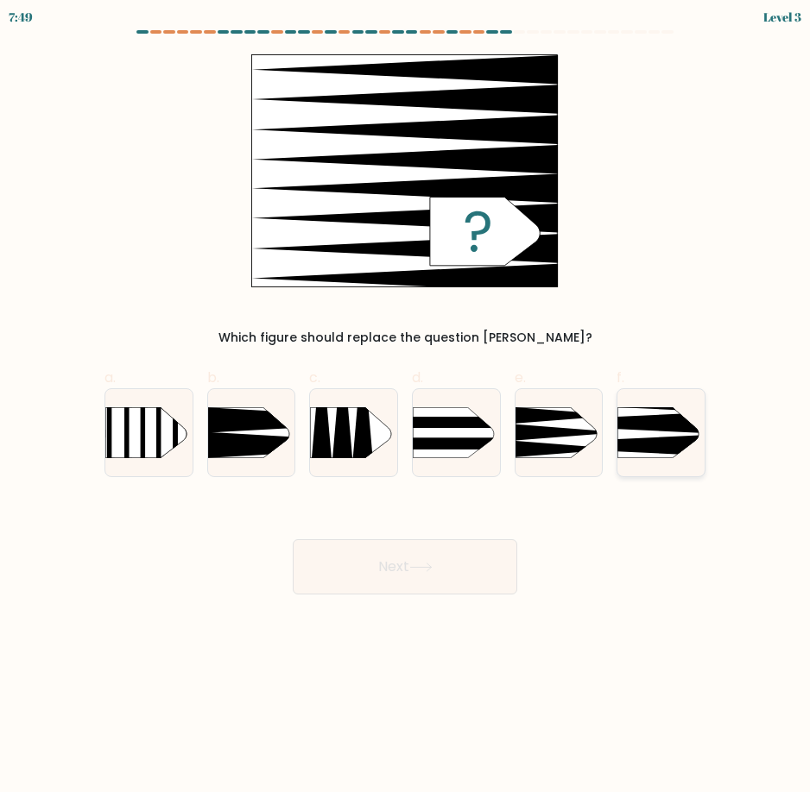
click at [655, 448] on icon at bounding box center [599, 446] width 227 height 22
click at [406, 407] on input "f." at bounding box center [405, 401] width 1 height 11
radio input "true"
click at [420, 564] on icon at bounding box center [420, 567] width 23 height 9
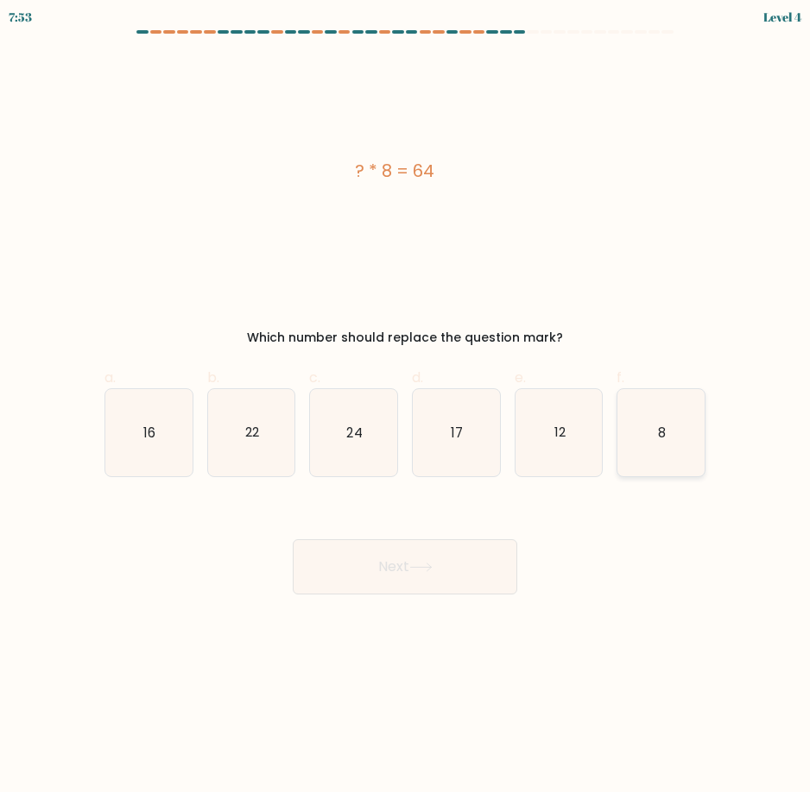
click at [650, 447] on icon "8" at bounding box center [660, 432] width 87 height 87
click at [406, 407] on input "f. 8" at bounding box center [405, 401] width 1 height 11
radio input "true"
click at [407, 573] on button "Next" at bounding box center [405, 566] width 224 height 55
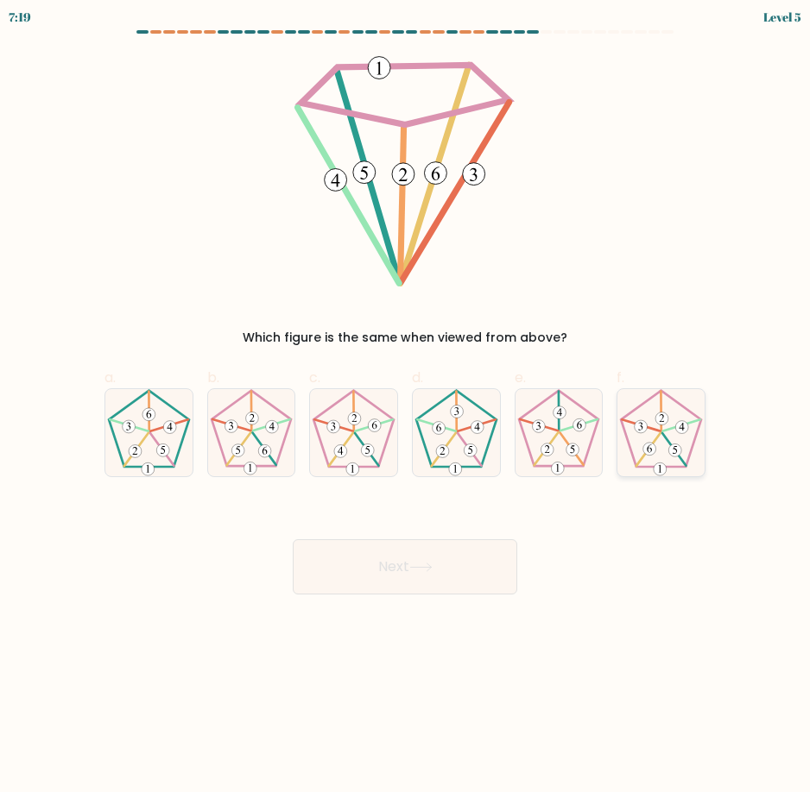
click at [664, 449] on icon at bounding box center [660, 432] width 87 height 87
click at [406, 407] on input "f." at bounding box center [405, 401] width 1 height 11
radio input "true"
click at [499, 572] on button "Next" at bounding box center [405, 566] width 224 height 55
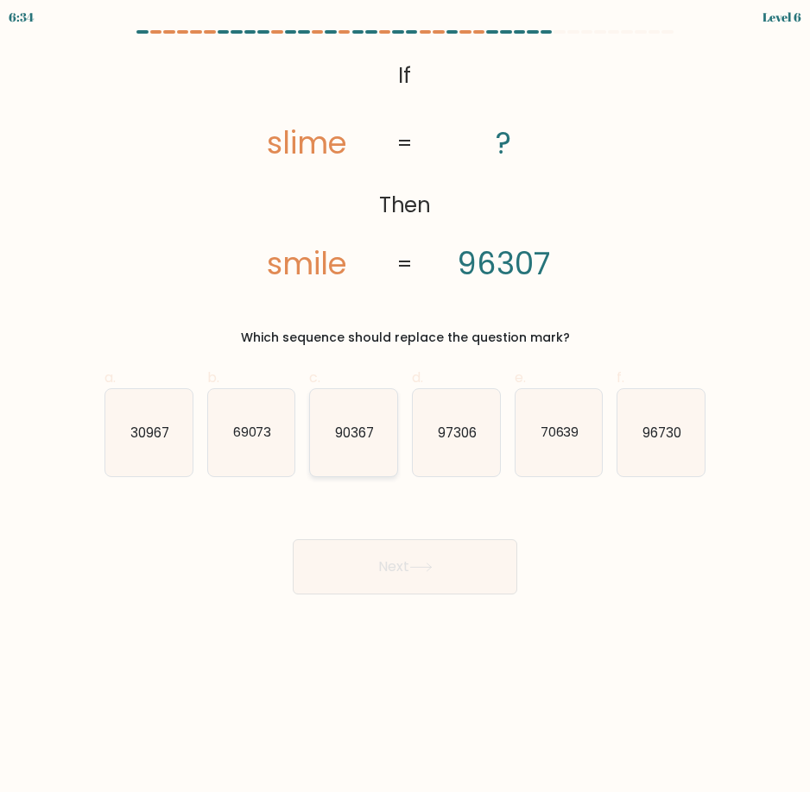
click at [349, 441] on text "90367" at bounding box center [354, 432] width 39 height 18
click at [405, 407] on input "c. 90367" at bounding box center [405, 401] width 1 height 11
radio input "true"
click at [394, 579] on button "Next" at bounding box center [405, 566] width 224 height 55
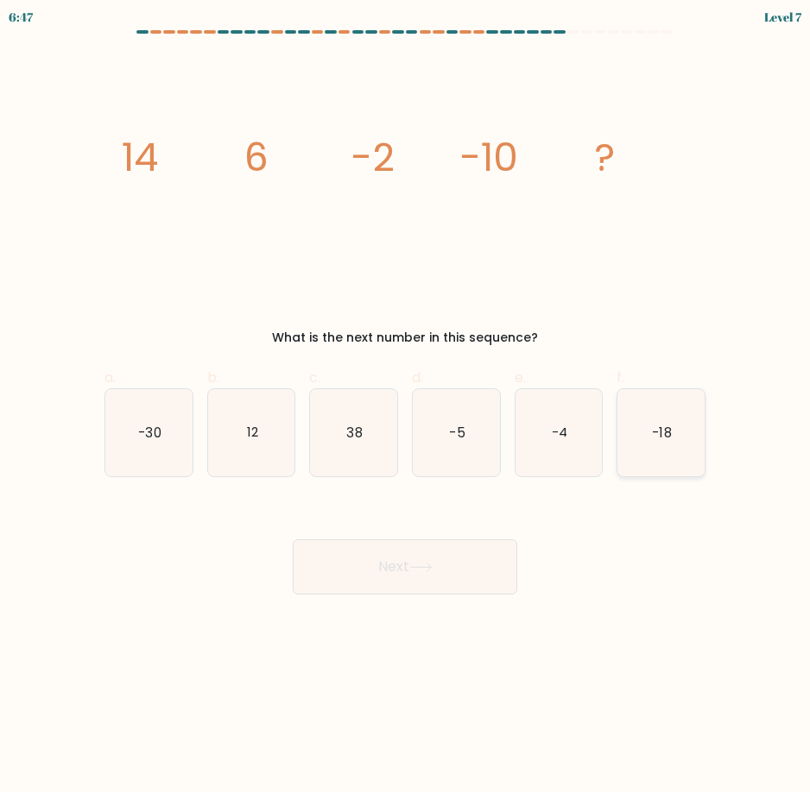
click at [661, 444] on icon "-18" at bounding box center [660, 432] width 87 height 87
click at [406, 407] on input "f. -18" at bounding box center [405, 401] width 1 height 11
radio input "true"
click at [408, 564] on button "Next" at bounding box center [405, 566] width 224 height 55
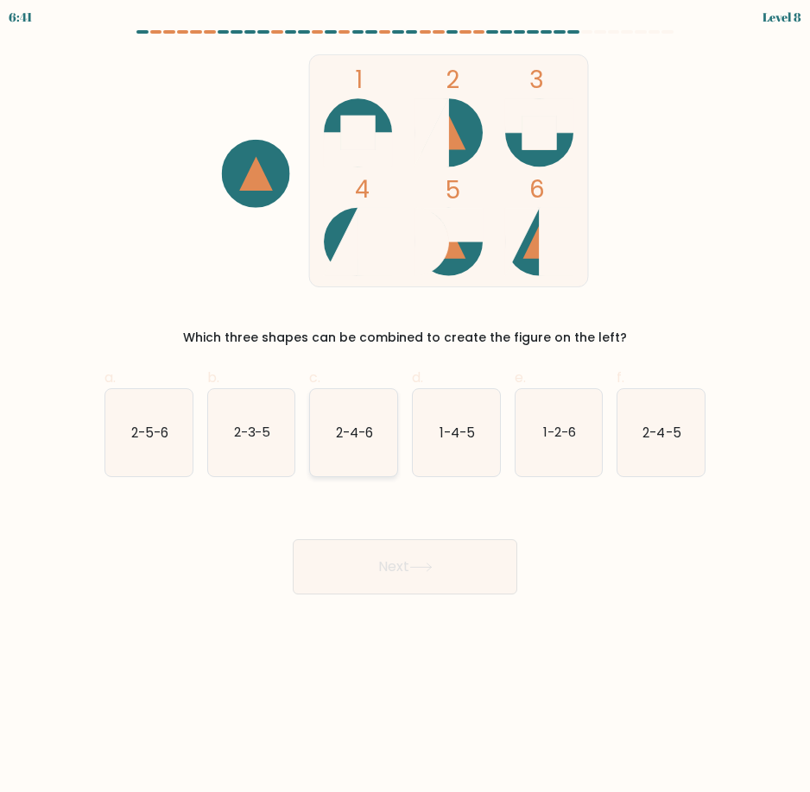
click at [369, 457] on icon "2-4-6" at bounding box center [353, 432] width 87 height 87
click at [405, 407] on input "c. 2-4-6" at bounding box center [405, 401] width 1 height 11
radio input "true"
click at [424, 573] on button "Next" at bounding box center [405, 566] width 224 height 55
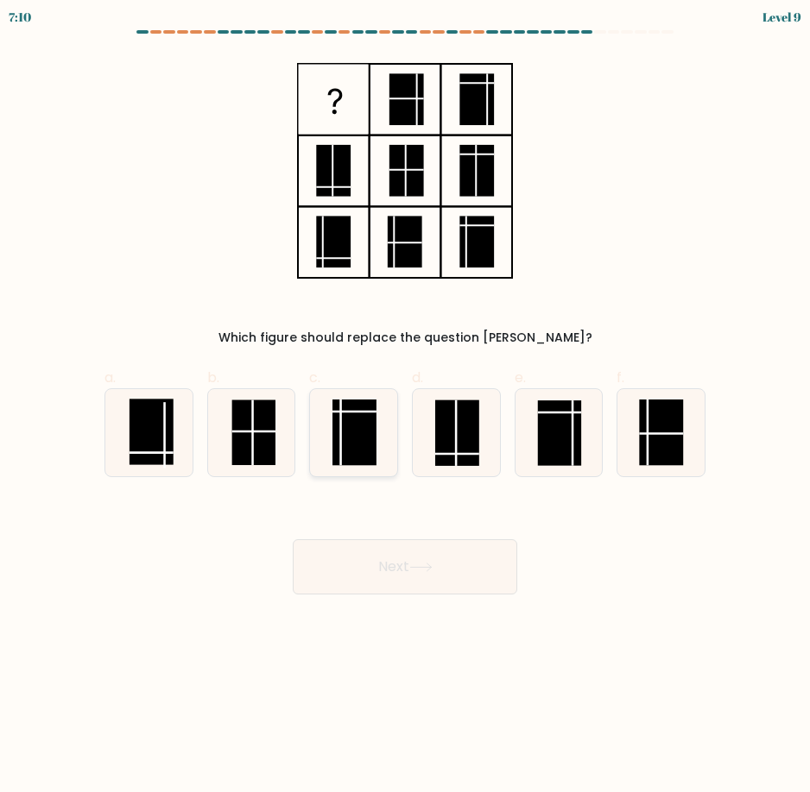
click at [347, 451] on rect at bounding box center [354, 433] width 44 height 66
click at [405, 407] on input "c." at bounding box center [405, 401] width 1 height 11
radio input "true"
click at [671, 452] on rect at bounding box center [662, 433] width 44 height 66
click at [406, 407] on input "f." at bounding box center [405, 401] width 1 height 11
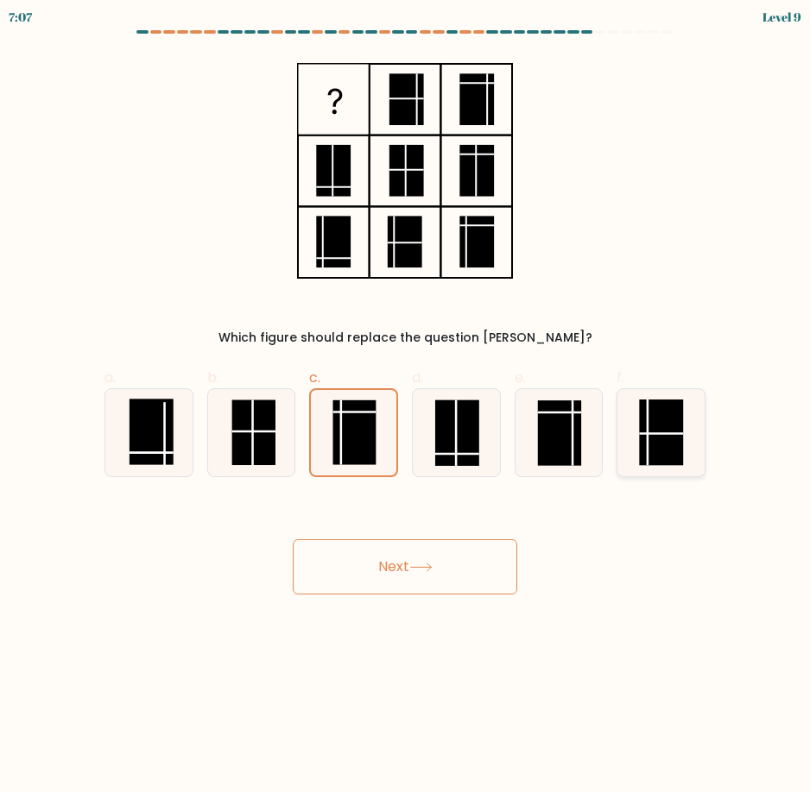
radio input "true"
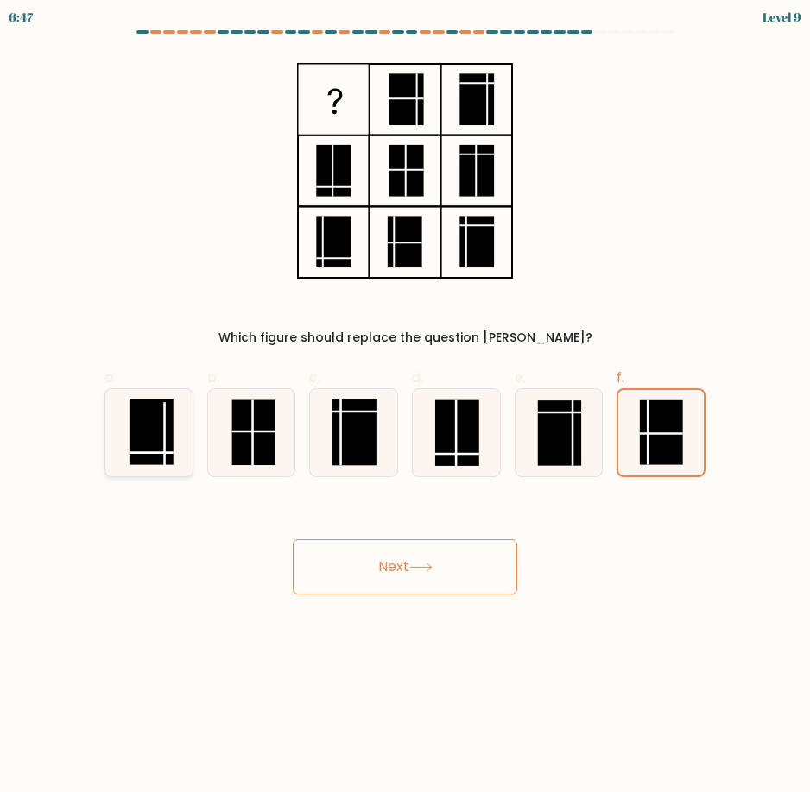
click at [147, 455] on rect at bounding box center [151, 432] width 44 height 66
click at [405, 407] on input "a." at bounding box center [405, 401] width 1 height 11
radio input "true"
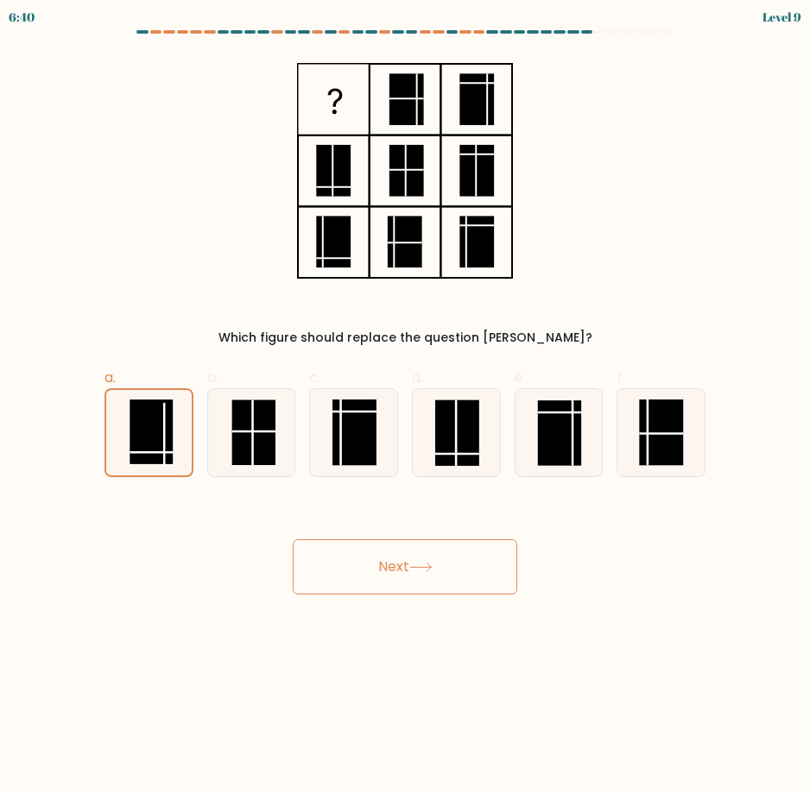
click at [377, 558] on button "Next" at bounding box center [405, 566] width 224 height 55
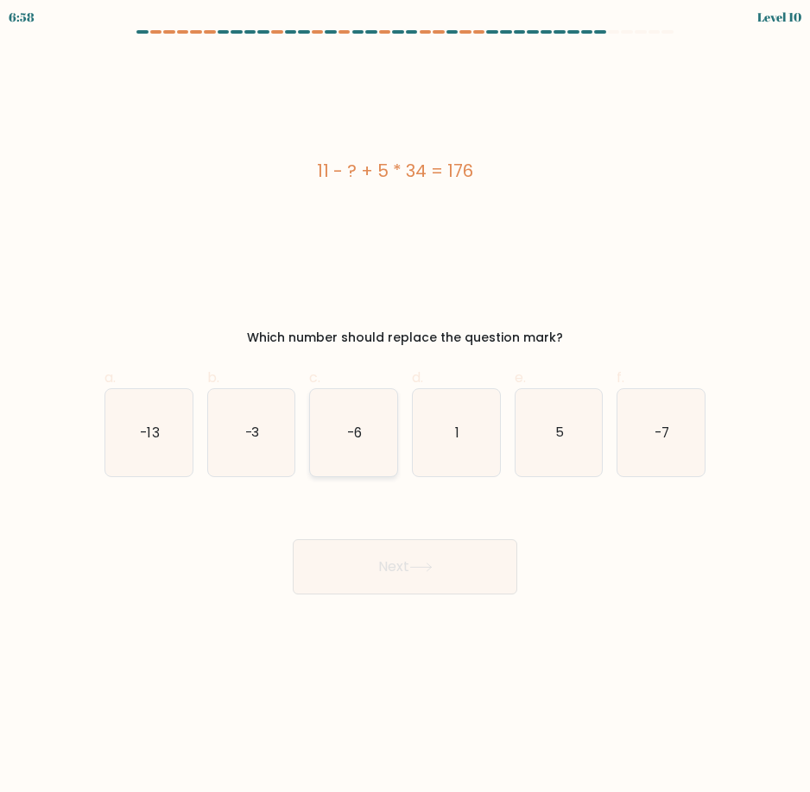
click at [350, 447] on icon "-6" at bounding box center [353, 432] width 87 height 87
click at [405, 407] on input "c. -6" at bounding box center [405, 401] width 1 height 11
radio input "true"
click at [416, 571] on icon at bounding box center [420, 567] width 23 height 9
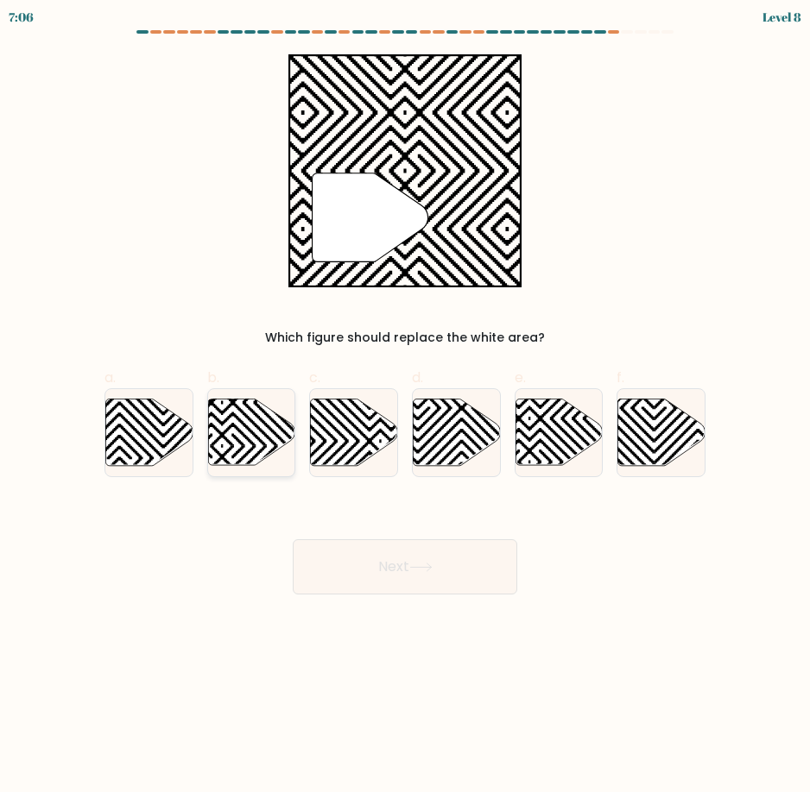
click at [230, 454] on icon at bounding box center [251, 432] width 87 height 66
click at [405, 407] on input "b." at bounding box center [405, 401] width 1 height 11
radio input "true"
click at [259, 444] on icon at bounding box center [251, 433] width 85 height 66
click at [405, 407] on input "b." at bounding box center [405, 401] width 1 height 11
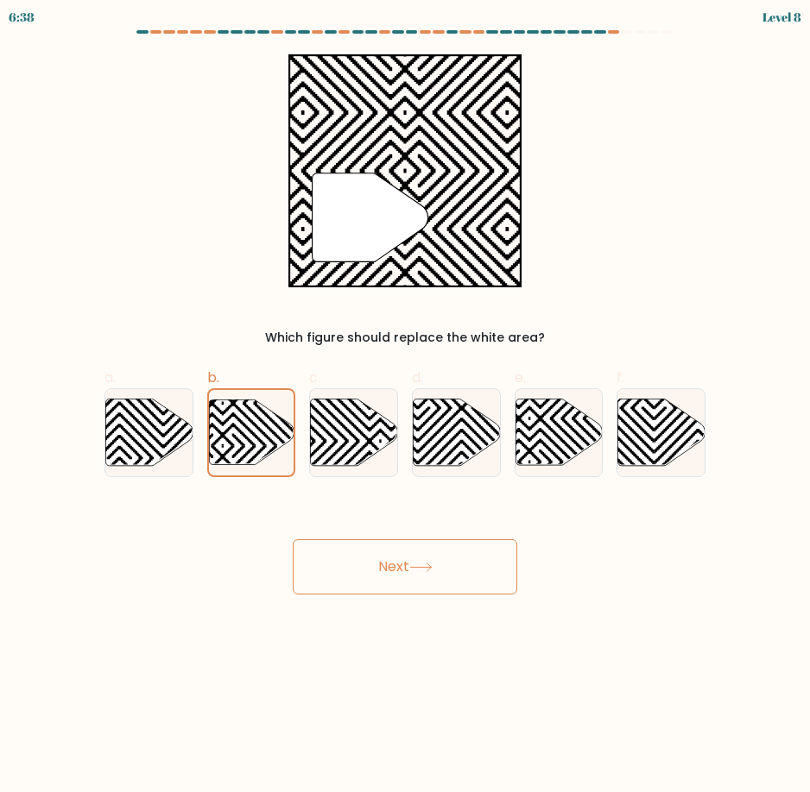
click at [416, 574] on button "Next" at bounding box center [405, 566] width 224 height 55
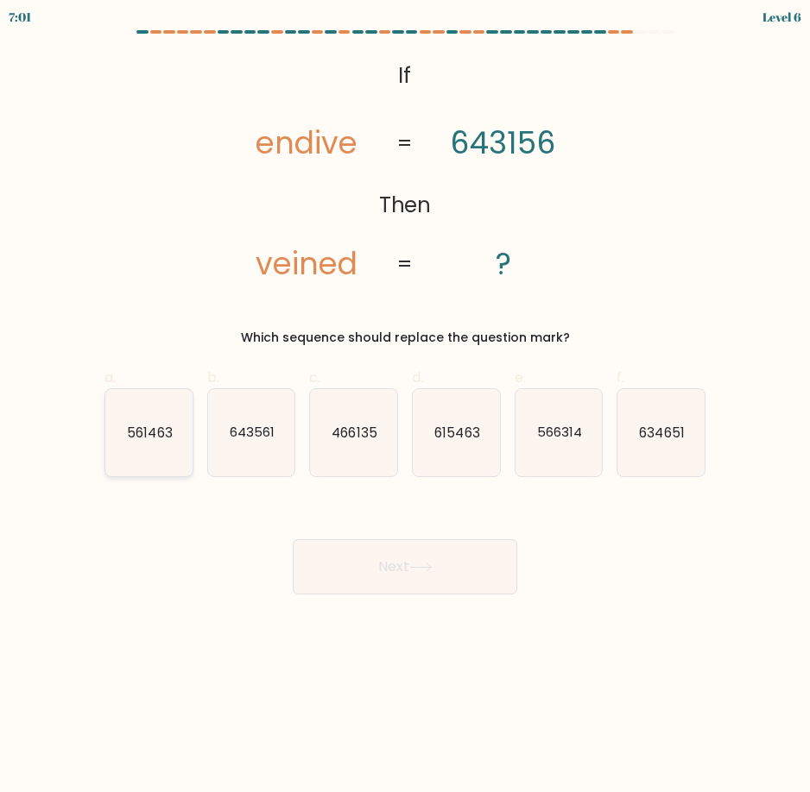
click at [150, 450] on icon "561463" at bounding box center [148, 432] width 87 height 87
click at [405, 407] on input "a. 561463" at bounding box center [405, 401] width 1 height 11
radio input "true"
click at [376, 577] on button "Next" at bounding box center [405, 566] width 224 height 55
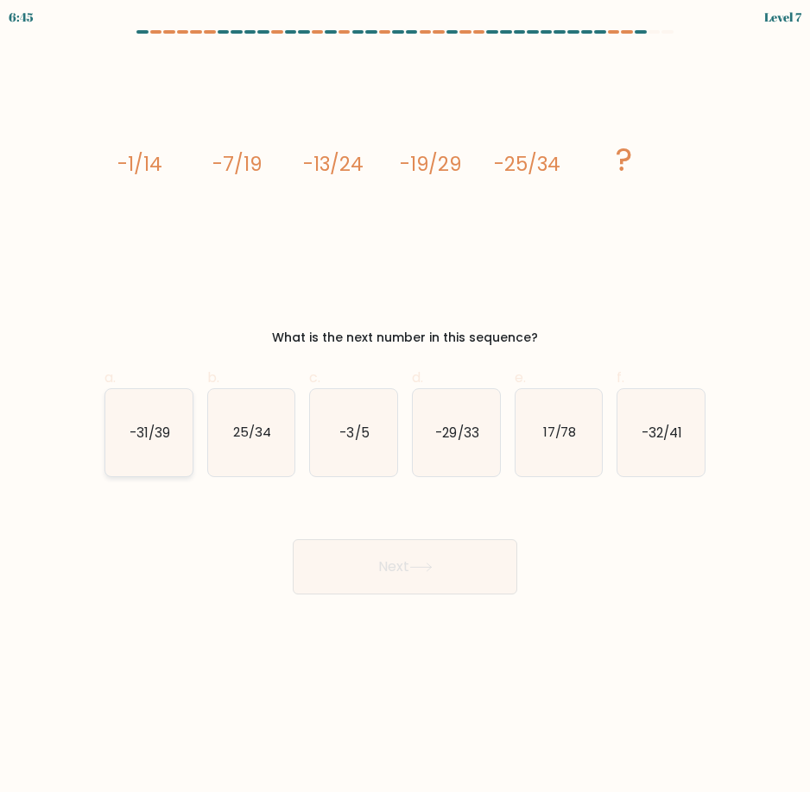
drag, startPoint x: 157, startPoint y: 424, endPoint x: 167, endPoint y: 430, distance: 12.0
click at [157, 424] on text "-31/39" at bounding box center [149, 432] width 41 height 18
click at [405, 407] on input "a. -31/39" at bounding box center [405, 401] width 1 height 11
radio input "true"
click at [477, 558] on button "Next" at bounding box center [405, 566] width 224 height 55
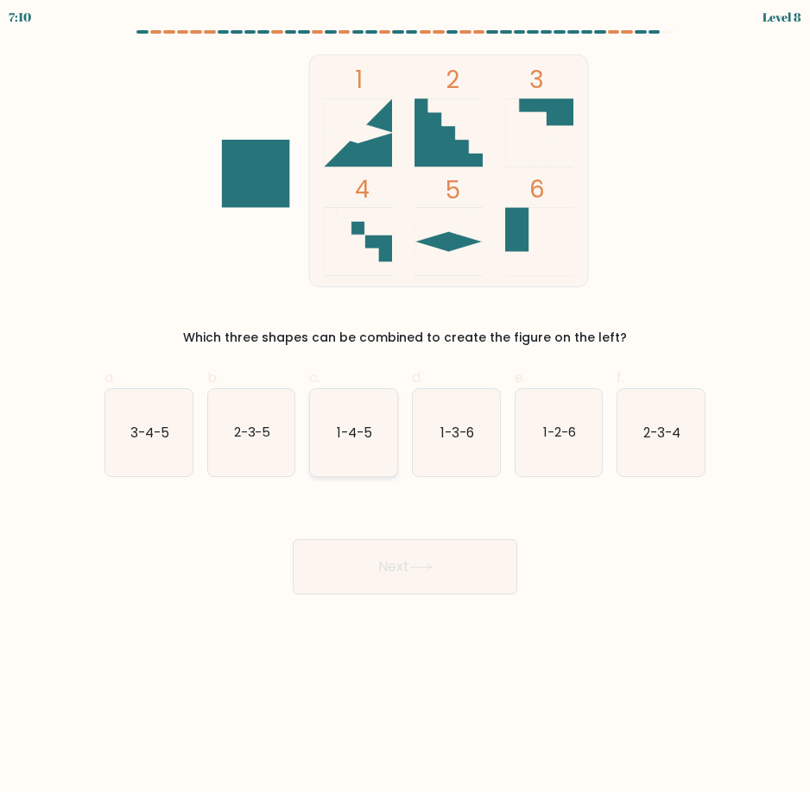
click at [365, 443] on icon "1-4-5" at bounding box center [353, 432] width 87 height 87
click at [405, 407] on input "c. 1-4-5" at bounding box center [405, 401] width 1 height 11
radio input "true"
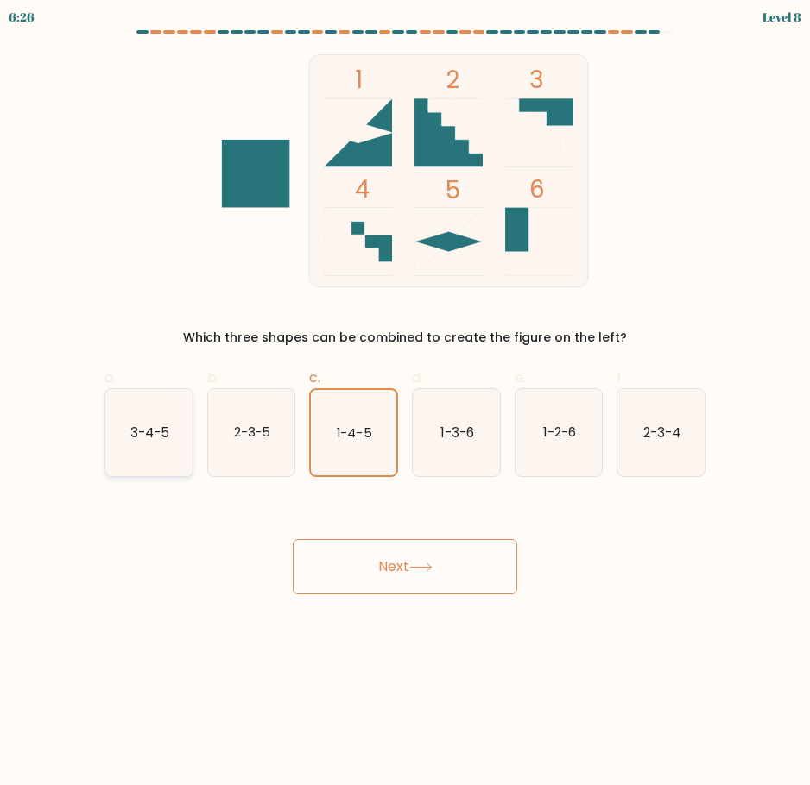
click at [190, 434] on icon "3-4-5" at bounding box center [148, 432] width 87 height 87
click at [405, 404] on input "a. 3-4-5" at bounding box center [405, 398] width 1 height 11
radio input "true"
click at [263, 438] on text "2-3-5" at bounding box center [251, 432] width 37 height 18
click at [405, 404] on input "b. 2-3-5" at bounding box center [405, 398] width 1 height 11
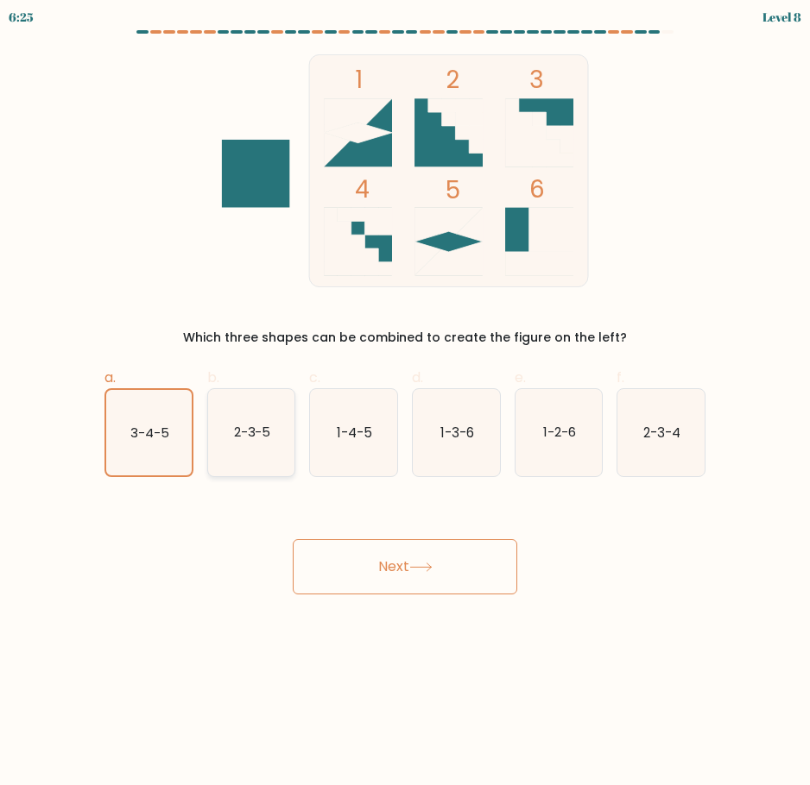
radio input "true"
click at [360, 438] on text "1-4-5" at bounding box center [354, 432] width 35 height 18
click at [405, 404] on input "c. 1-4-5" at bounding box center [405, 398] width 1 height 11
radio input "true"
click at [461, 436] on text "1-3-6" at bounding box center [457, 432] width 34 height 18
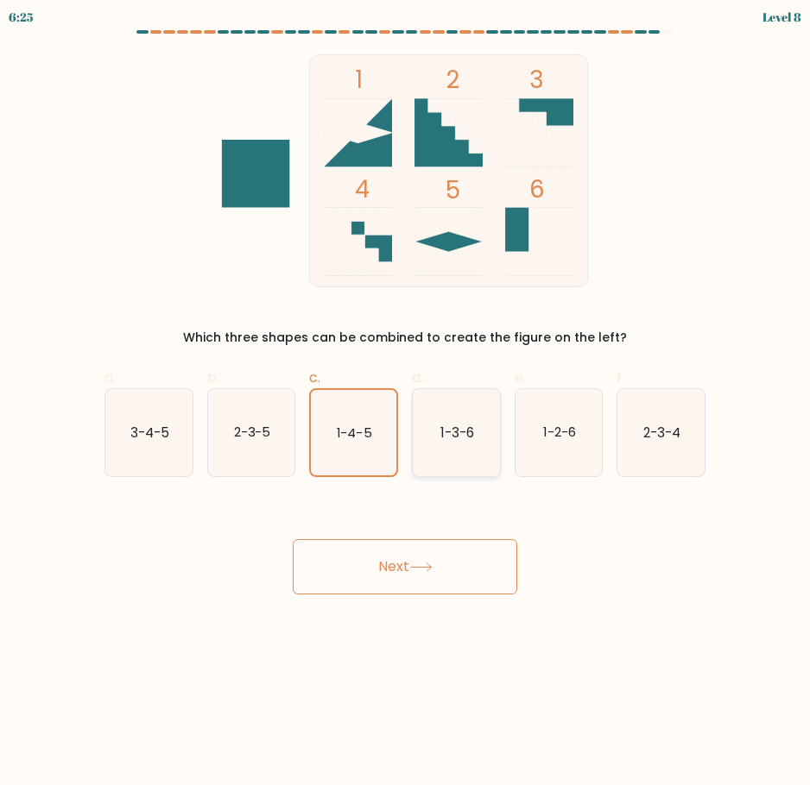
click at [406, 404] on input "d. 1-3-6" at bounding box center [405, 398] width 1 height 11
radio input "true"
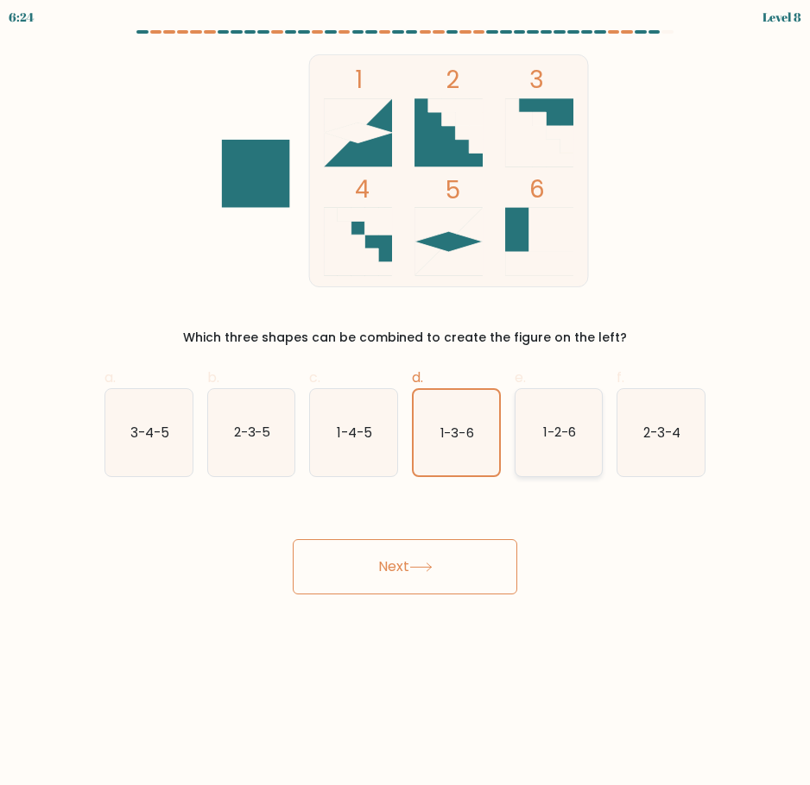
click at [582, 444] on icon "1-2-6" at bounding box center [558, 432] width 87 height 87
click at [406, 404] on input "e. 1-2-6" at bounding box center [405, 398] width 1 height 11
radio input "true"
click at [678, 439] on text "2-3-4" at bounding box center [661, 432] width 37 height 18
click at [406, 404] on input "f. 2-3-4" at bounding box center [405, 398] width 1 height 11
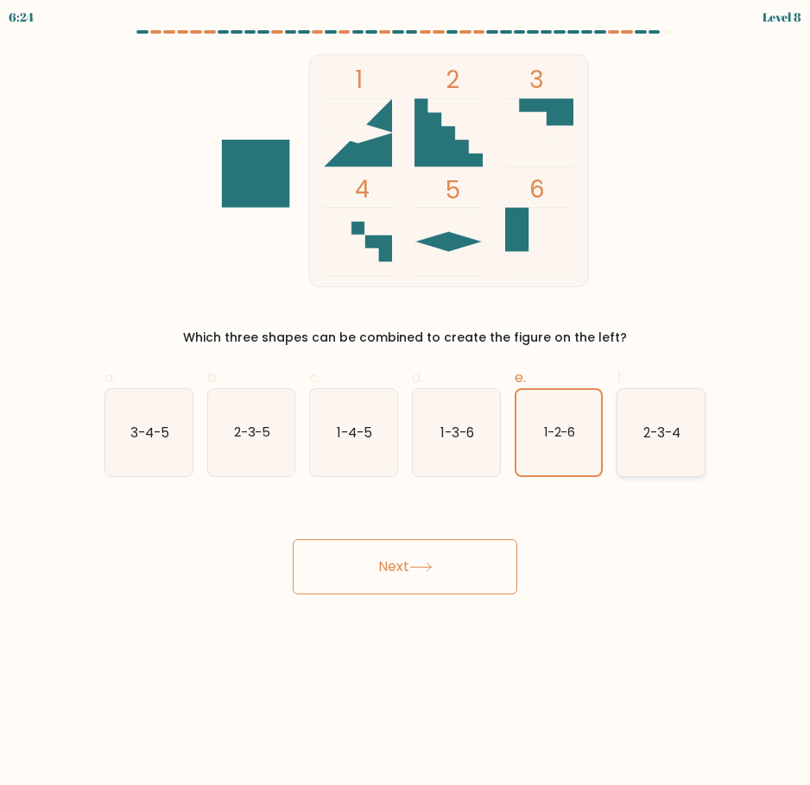
radio input "true"
click at [408, 564] on button "Next" at bounding box center [405, 566] width 224 height 55
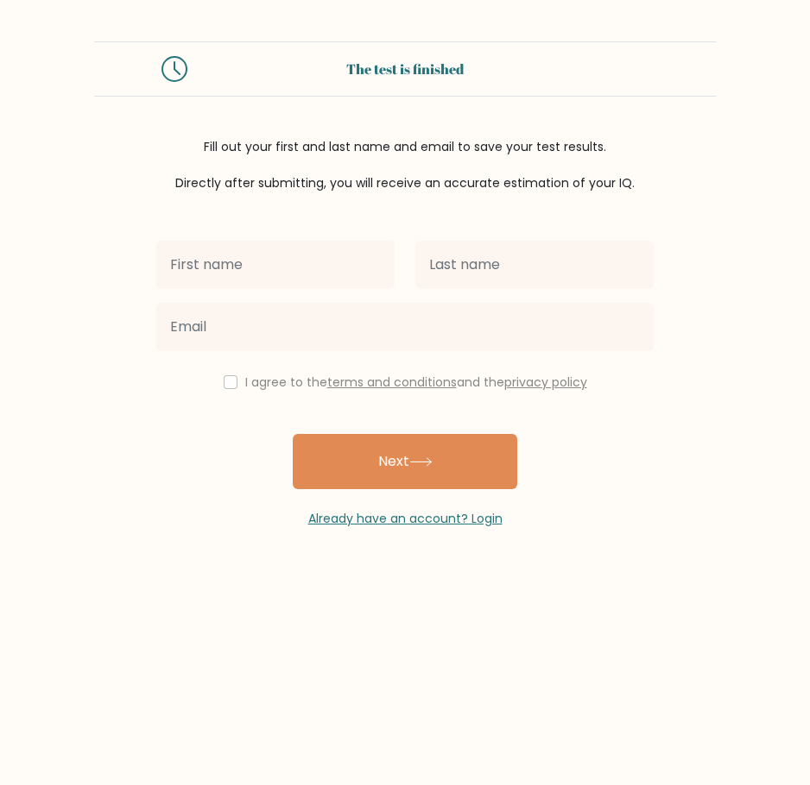
click at [289, 271] on input "text" at bounding box center [275, 265] width 238 height 48
type input "Joanne Monaliza"
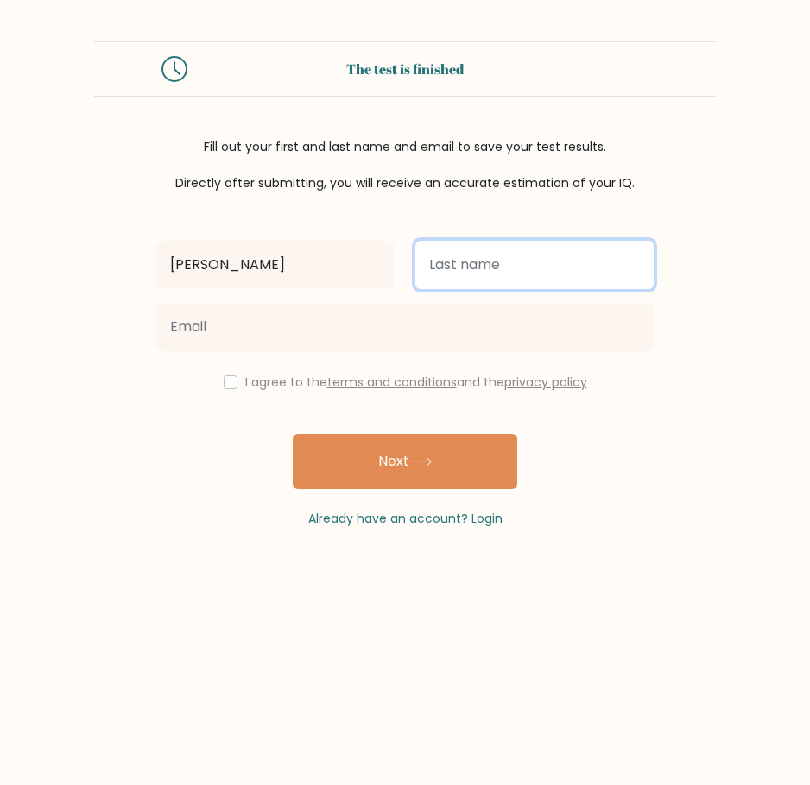
click at [513, 261] on input "text" at bounding box center [534, 265] width 238 height 48
type input "Tarrobago"
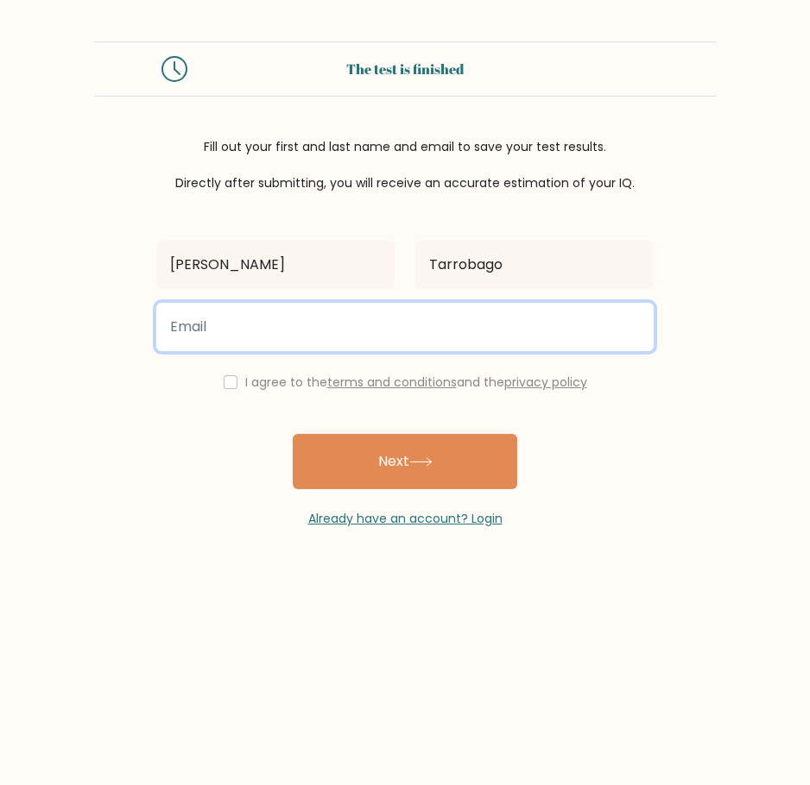
click at [469, 327] on input "email" at bounding box center [404, 327] width 497 height 48
type input "jmgtarrobago@gmail.com"
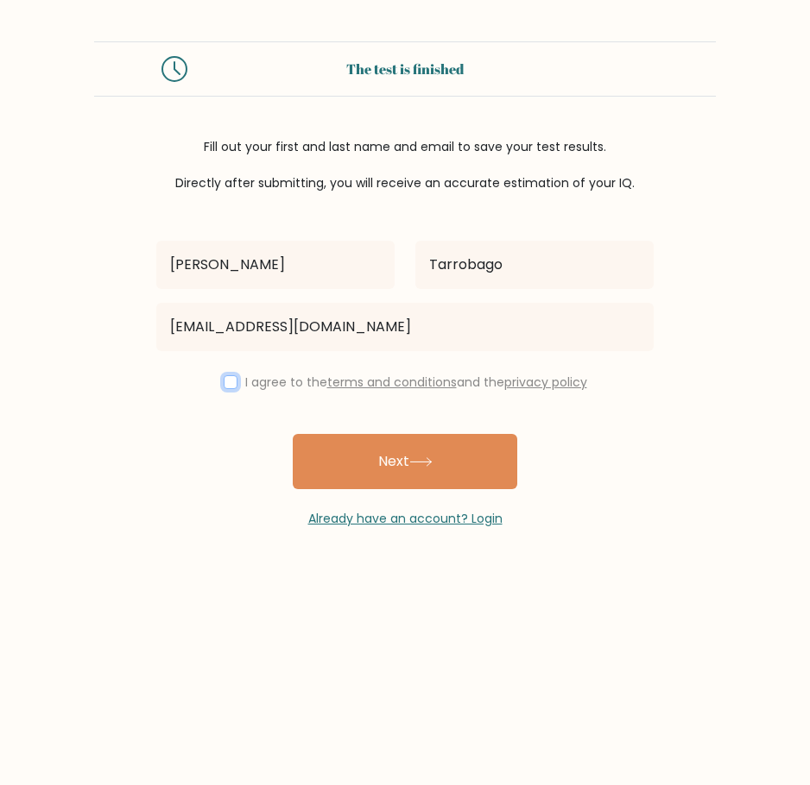
click at [229, 388] on input "checkbox" at bounding box center [231, 382] width 14 height 14
checkbox input "true"
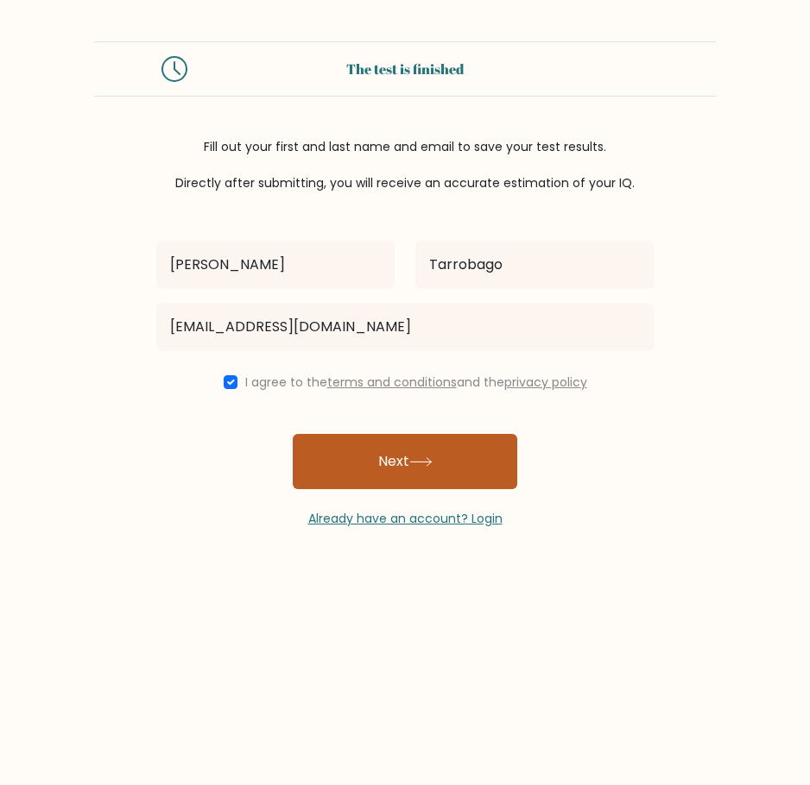
click at [451, 470] on button "Next" at bounding box center [405, 461] width 224 height 55
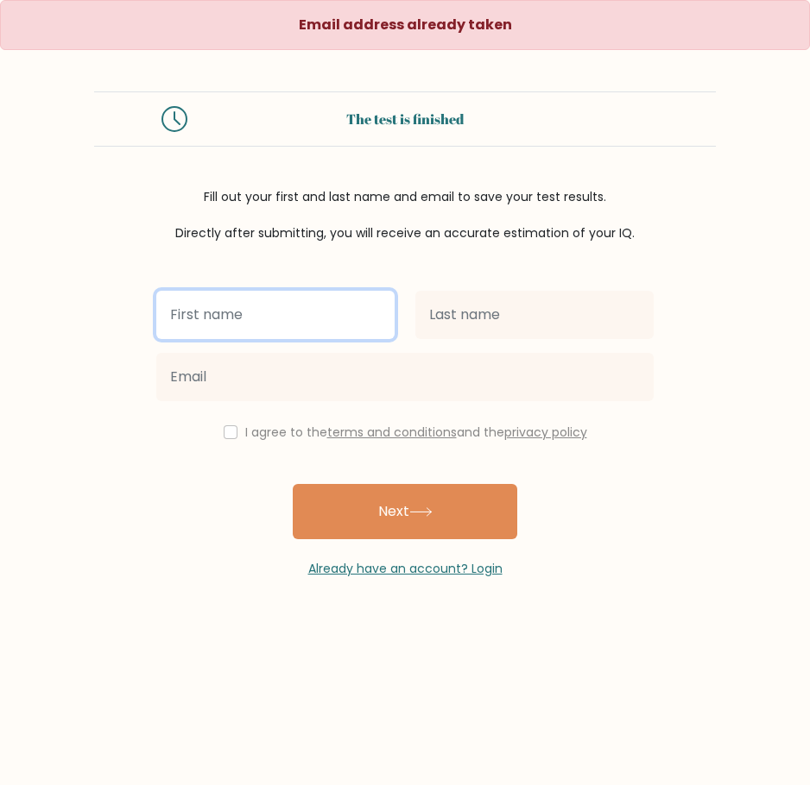
click at [293, 326] on input "text" at bounding box center [275, 315] width 238 height 48
type input "Joanne Monaliza"
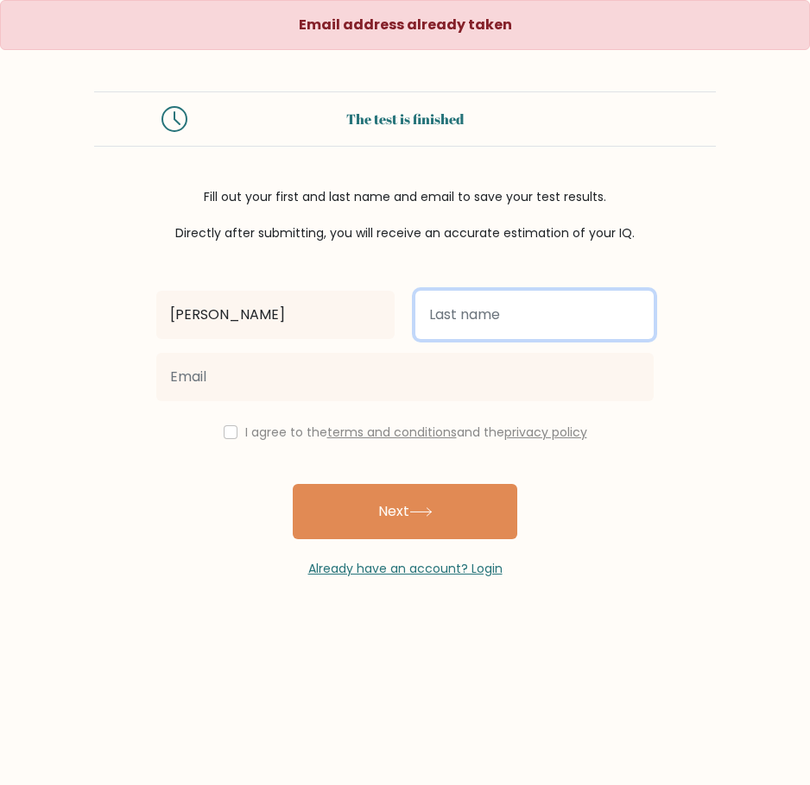
click at [507, 319] on input "text" at bounding box center [534, 315] width 238 height 48
type input "Tarrobago"
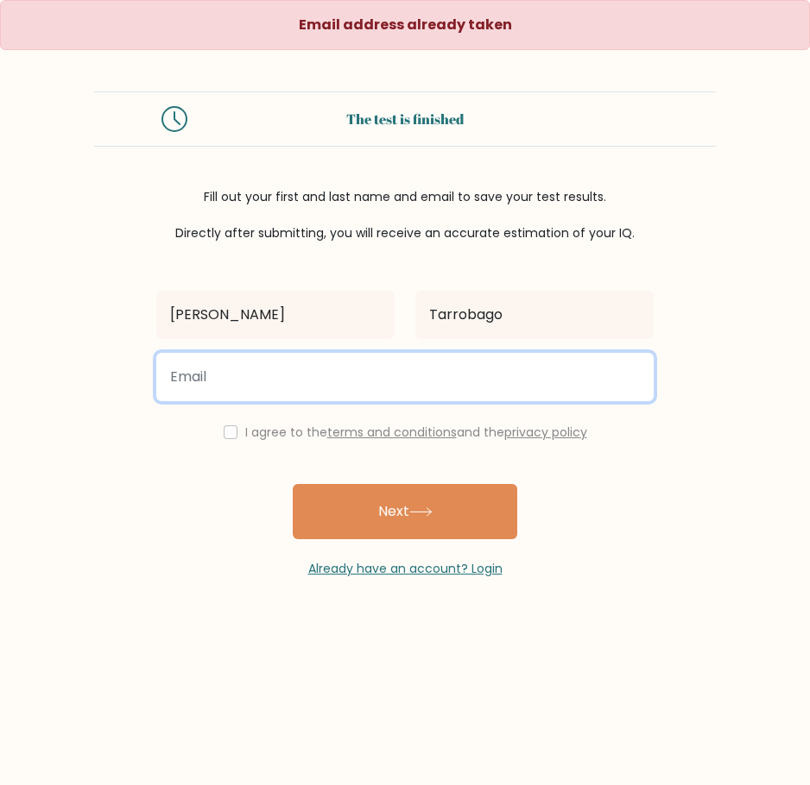
click at [398, 394] on input "email" at bounding box center [404, 377] width 497 height 48
click at [282, 381] on input "email" at bounding box center [404, 377] width 497 height 48
type input "jmgtarrobago03@gmail.com"
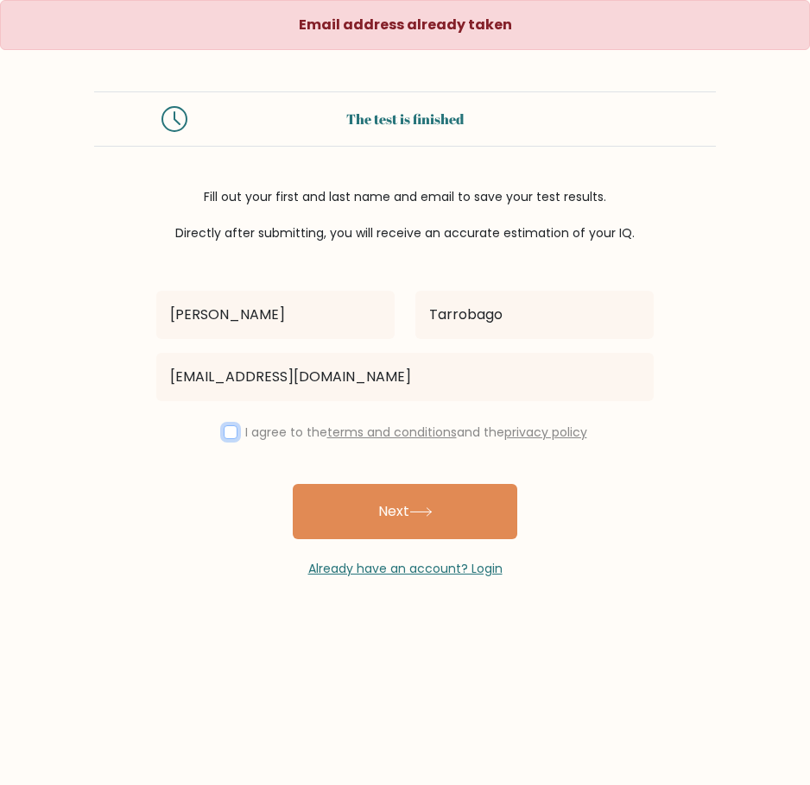
click at [224, 432] on input "checkbox" at bounding box center [231, 432] width 14 height 14
checkbox input "true"
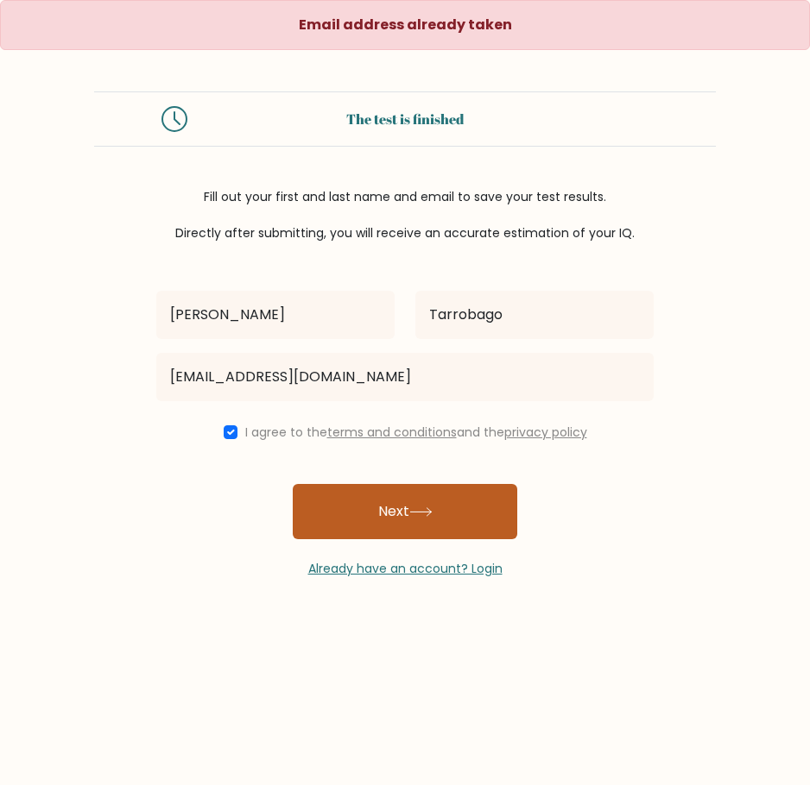
click at [414, 511] on icon at bounding box center [420, 511] width 23 height 9
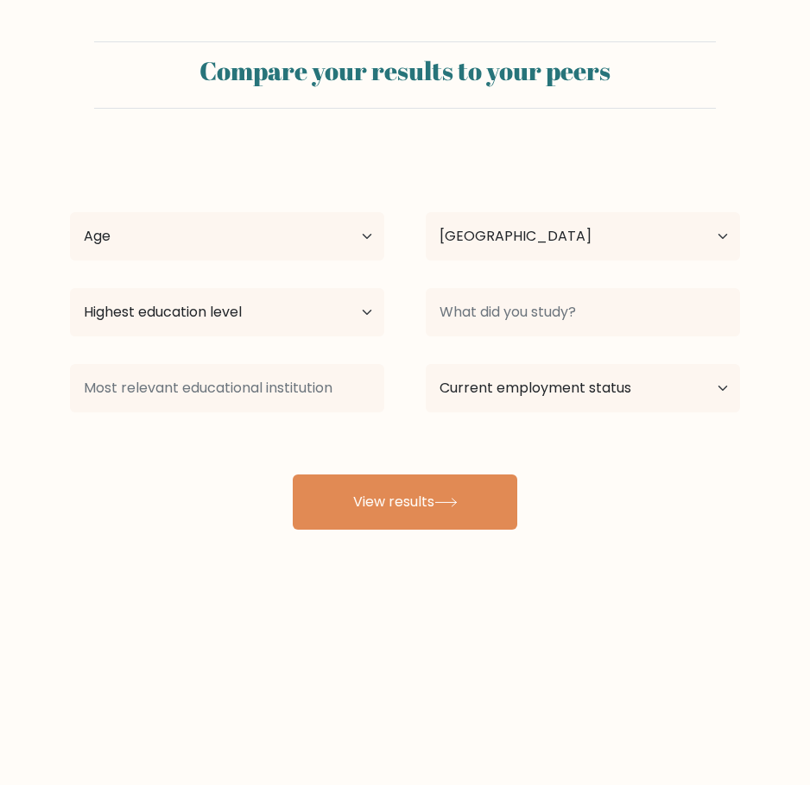
select select "PH"
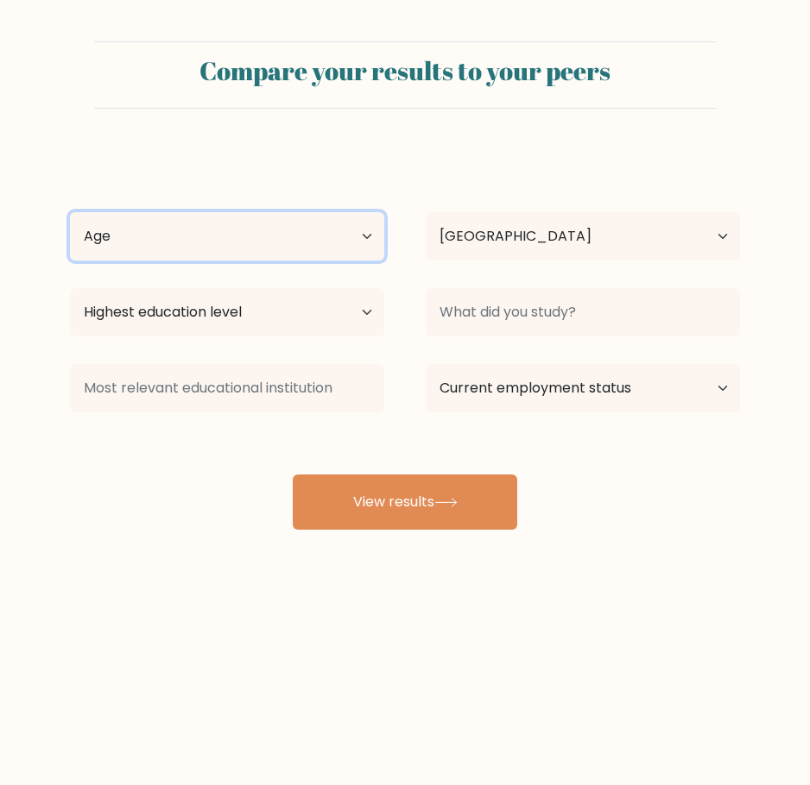
click at [360, 242] on select "Age Under [DEMOGRAPHIC_DATA] [DEMOGRAPHIC_DATA] [DEMOGRAPHIC_DATA] [DEMOGRAPHIC…" at bounding box center [227, 236] width 314 height 48
select select "35_44"
click at [70, 212] on select "Age Under 18 years old 18-24 years old 25-34 years old 35-44 years old 45-54 ye…" at bounding box center [227, 236] width 314 height 48
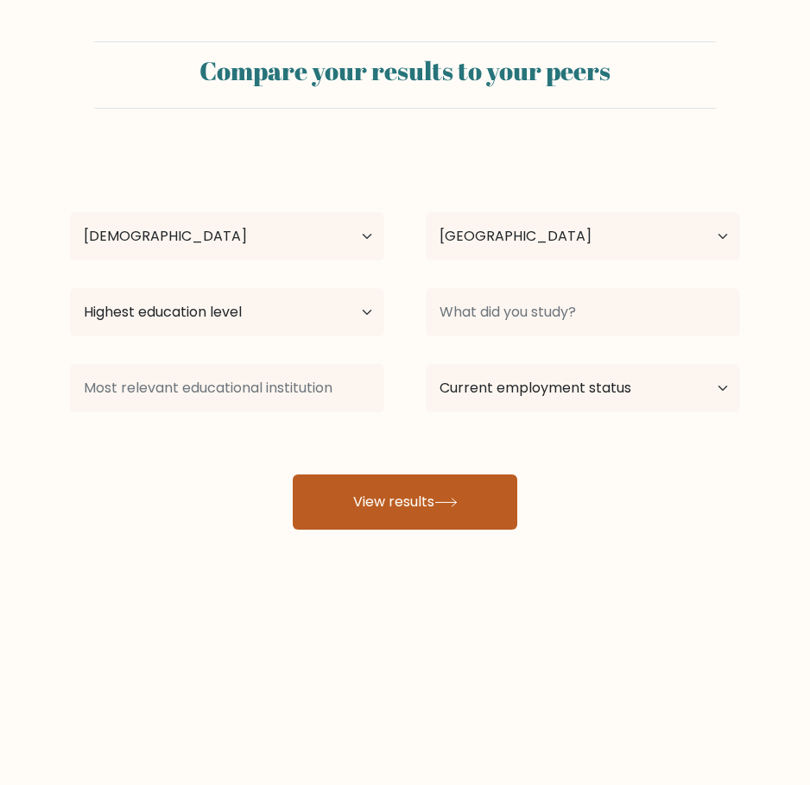
click at [429, 501] on button "View results" at bounding box center [405, 502] width 224 height 55
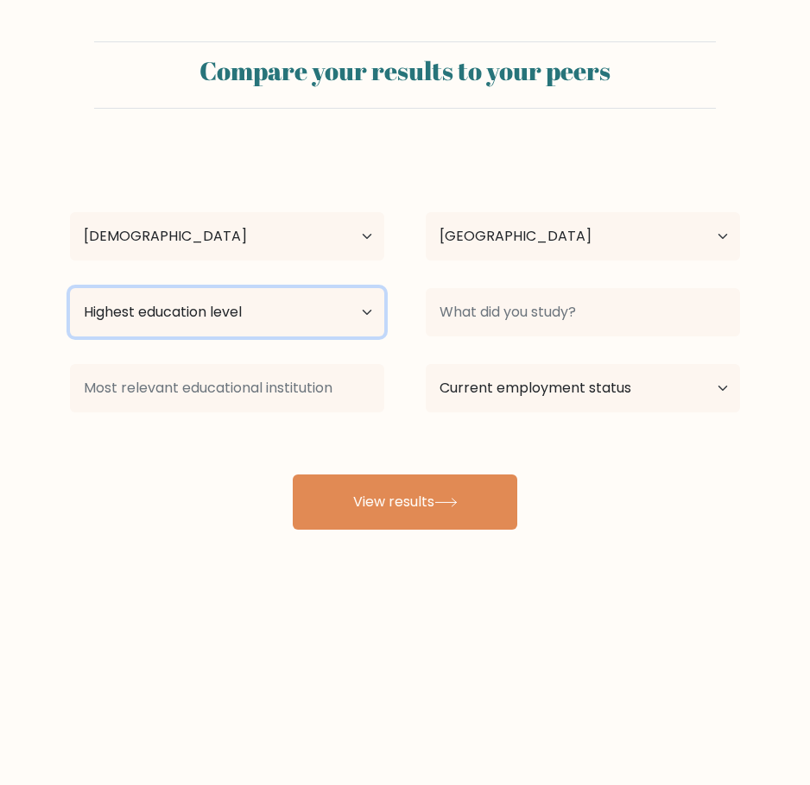
click at [356, 312] on select "Highest education level No schooling Primary Lower Secondary Upper Secondary Oc…" at bounding box center [227, 312] width 314 height 48
select select "bachelors_degree"
click at [70, 288] on select "Highest education level No schooling Primary Lower Secondary Upper Secondary Oc…" at bounding box center [227, 312] width 314 height 48
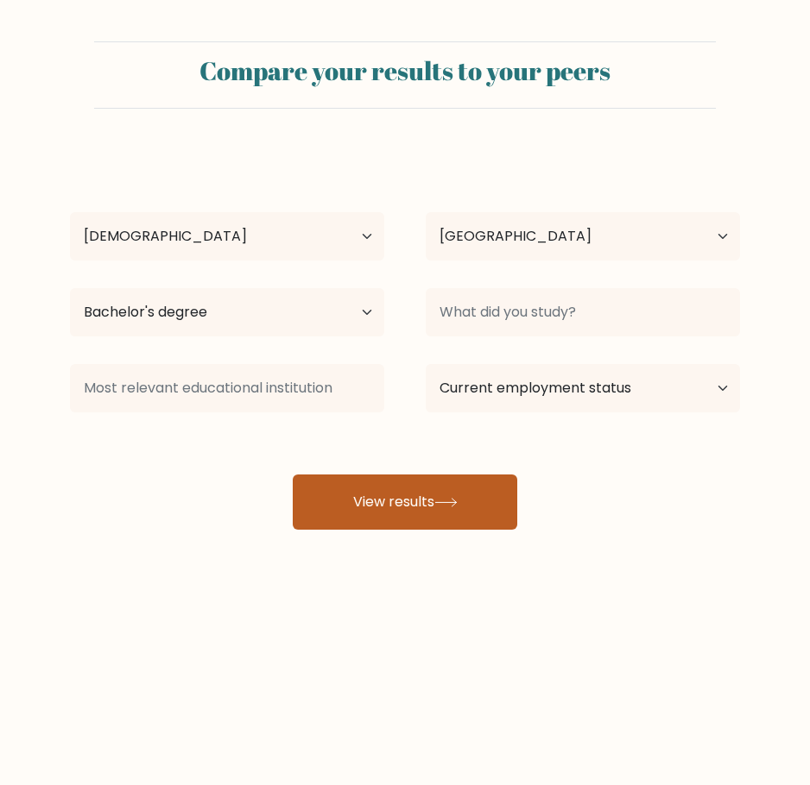
click at [473, 510] on button "View results" at bounding box center [405, 502] width 224 height 55
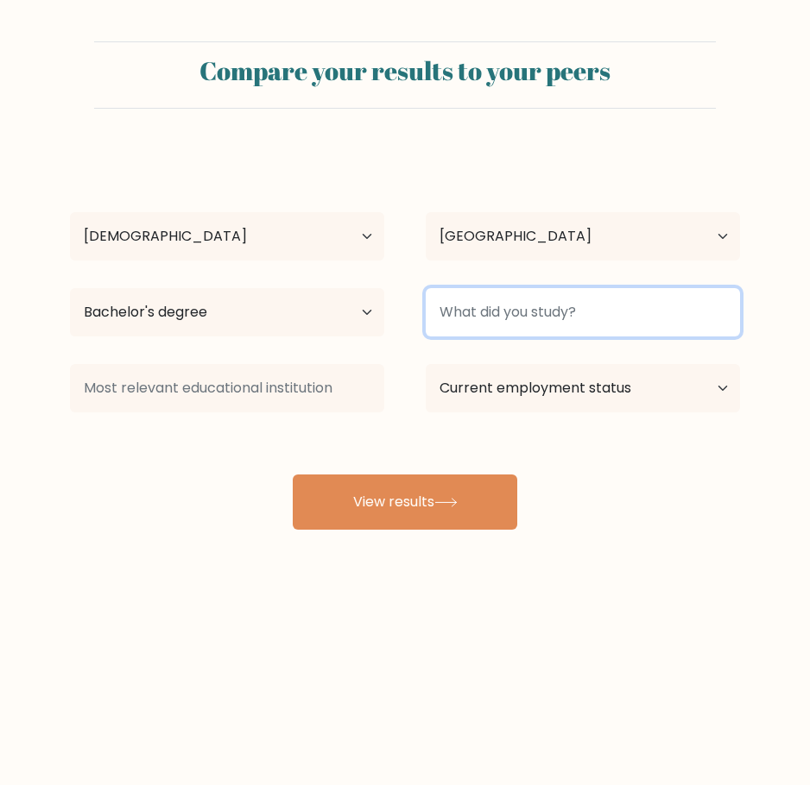
click at [604, 315] on input at bounding box center [582, 312] width 314 height 48
type input "HRM"
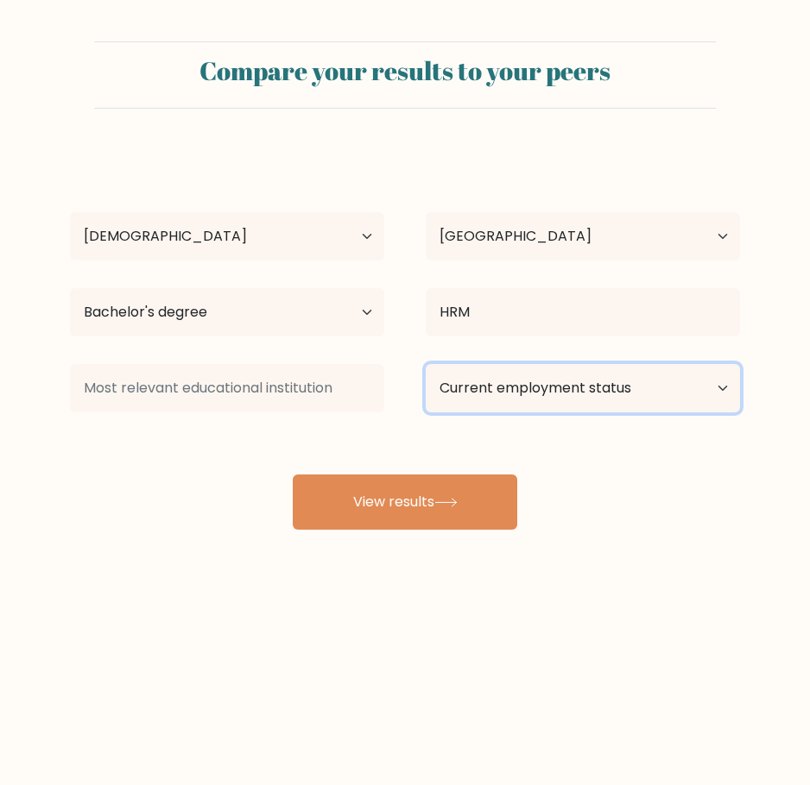
click at [702, 394] on select "Current employment status Employed Student Retired Other / prefer not to answer" at bounding box center [582, 388] width 314 height 48
select select "other"
click at [425, 364] on select "Current employment status Employed Student Retired Other / prefer not to answer" at bounding box center [582, 388] width 314 height 48
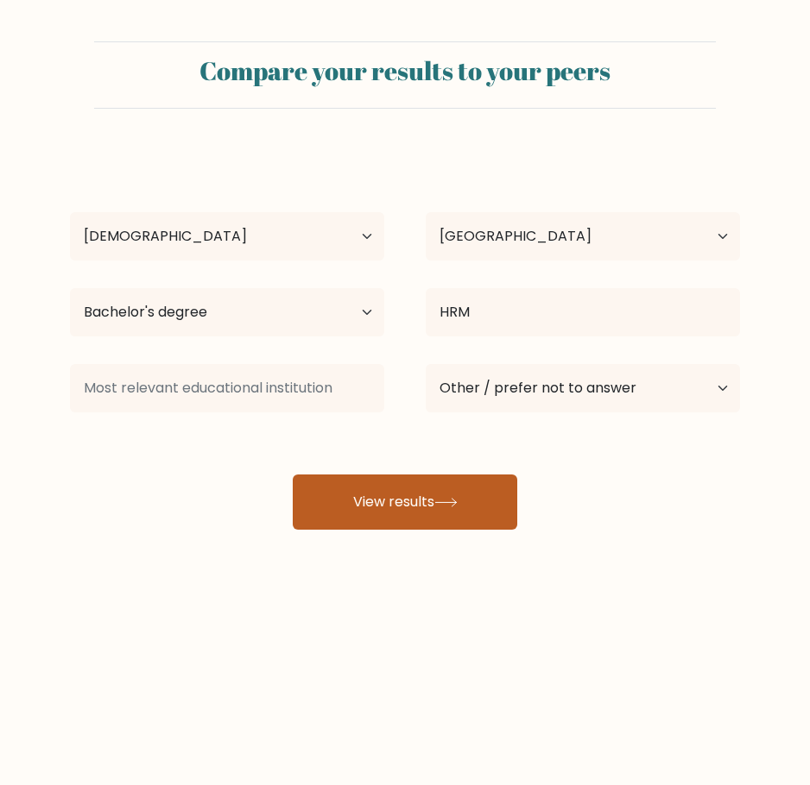
click at [413, 500] on button "View results" at bounding box center [405, 502] width 224 height 55
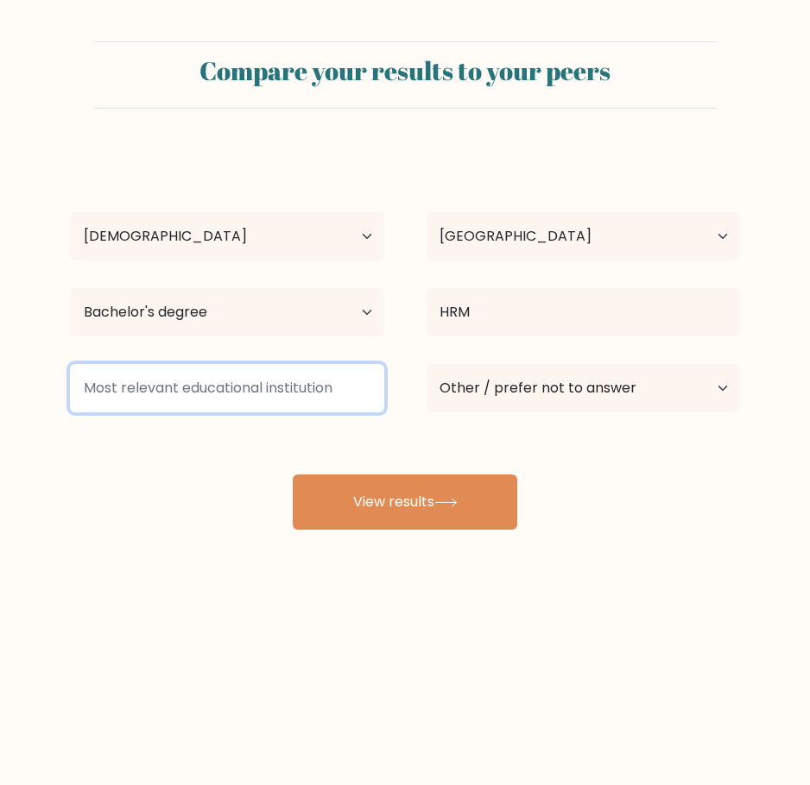
click at [312, 390] on input at bounding box center [227, 388] width 314 height 48
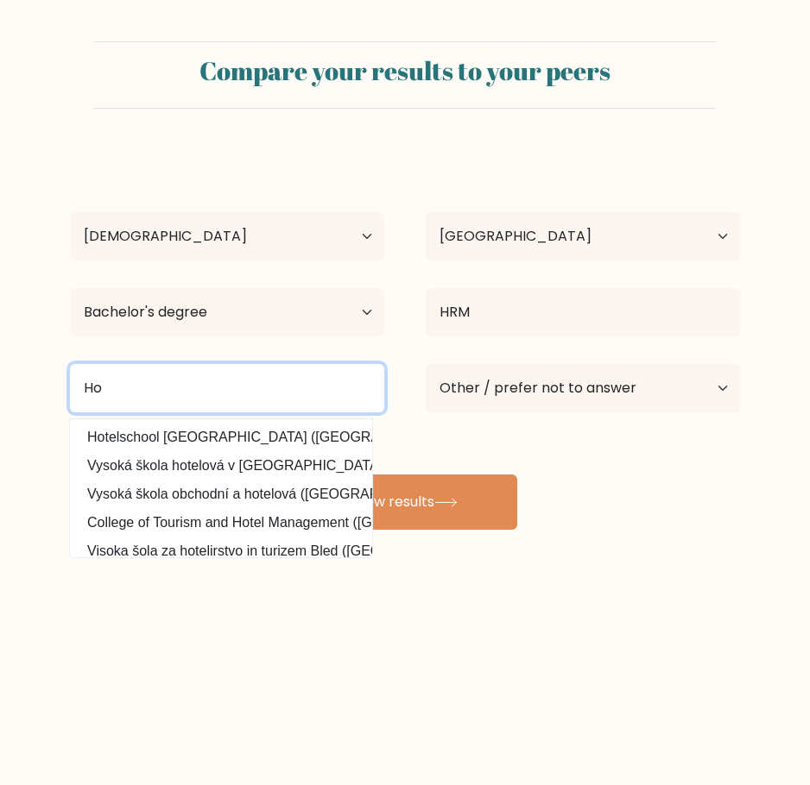
type input "H"
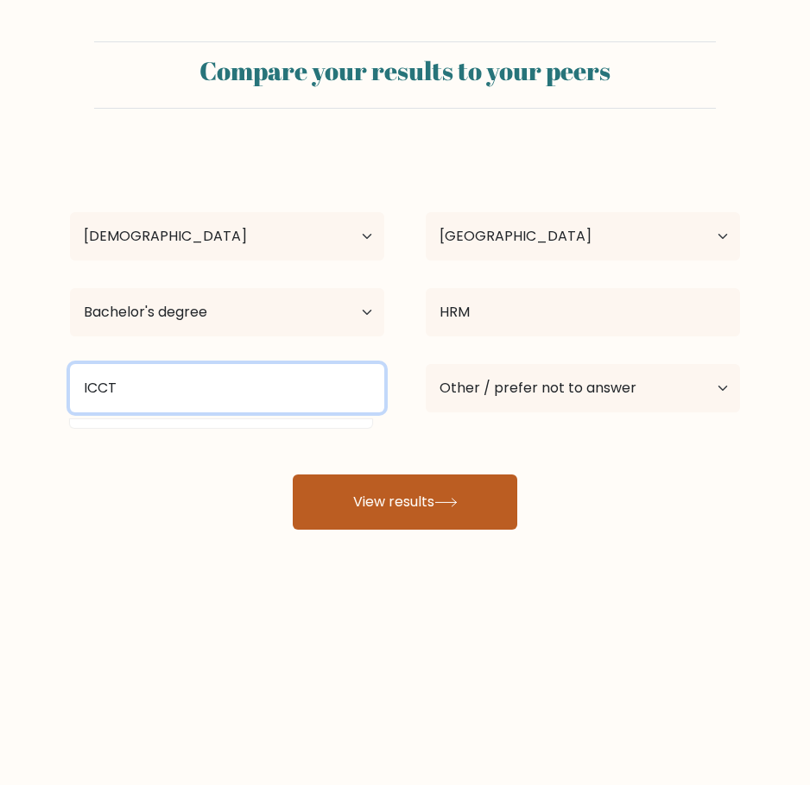
type input "ICCT"
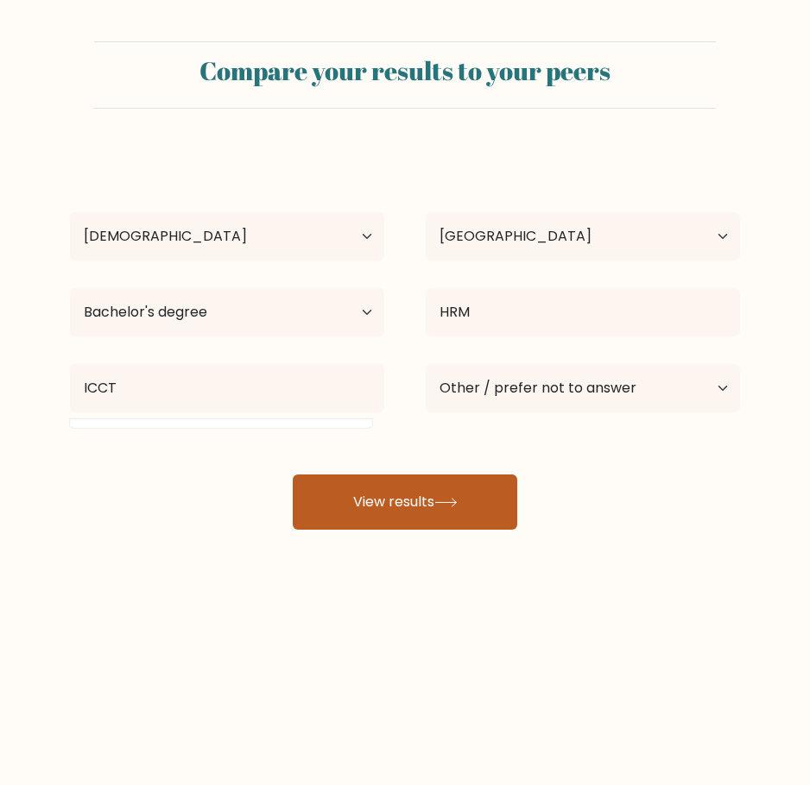
click at [364, 493] on button "View results" at bounding box center [405, 502] width 224 height 55
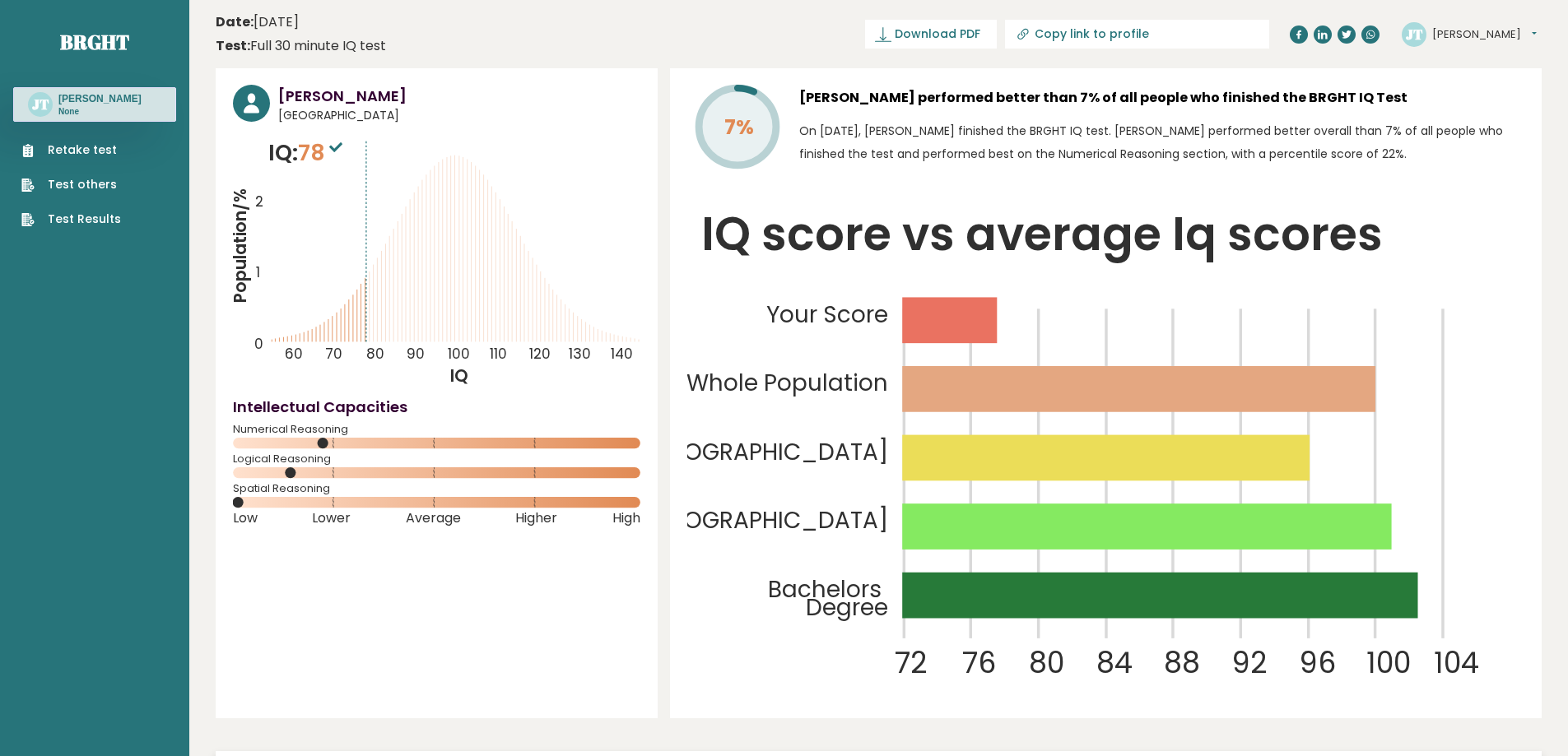
click at [772, 34] on button "[PERSON_NAME]" at bounding box center [1485, 34] width 105 height 16
click at [772, 131] on link "Logout" at bounding box center [1475, 129] width 84 height 23
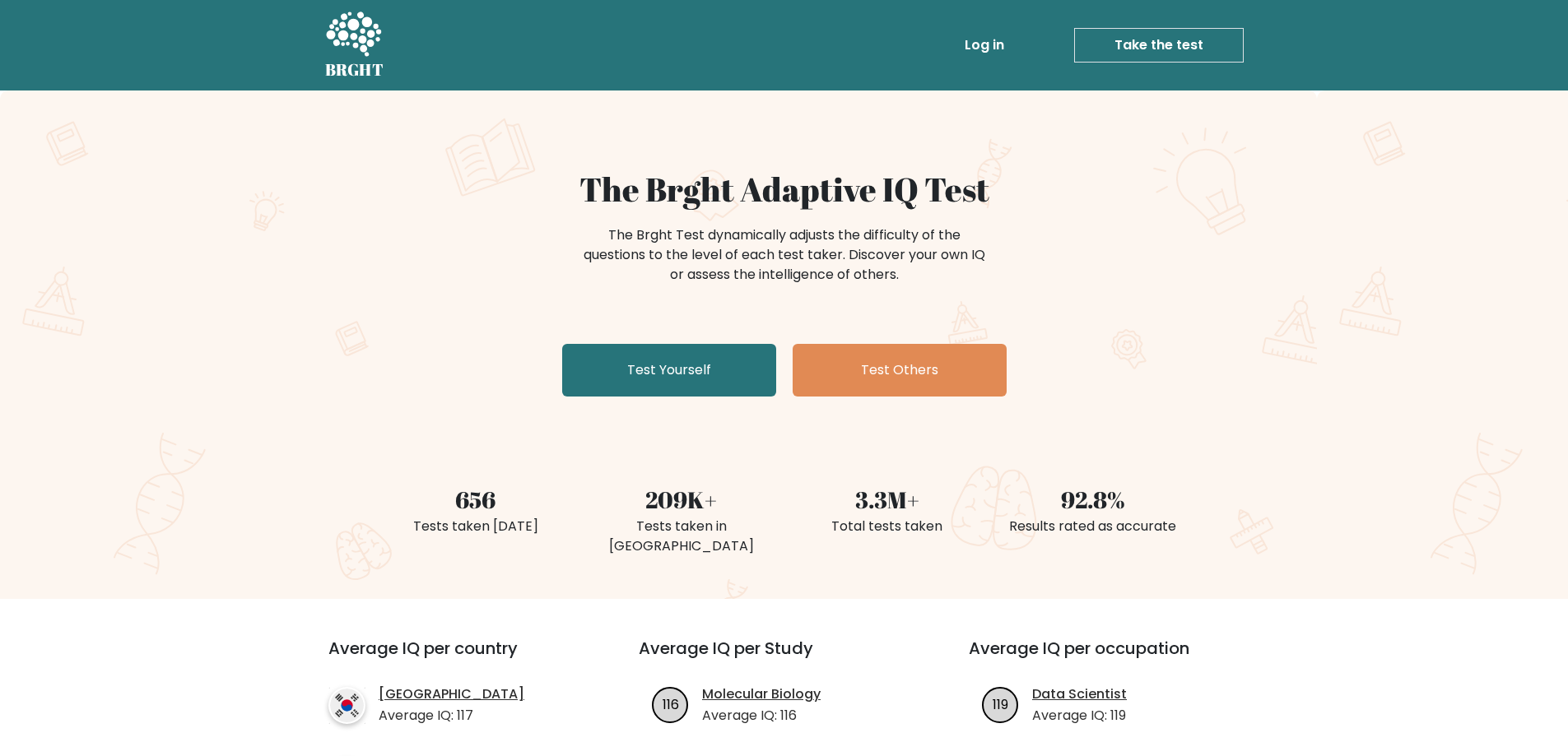
click at [977, 47] on link "Log in" at bounding box center [984, 45] width 52 height 33
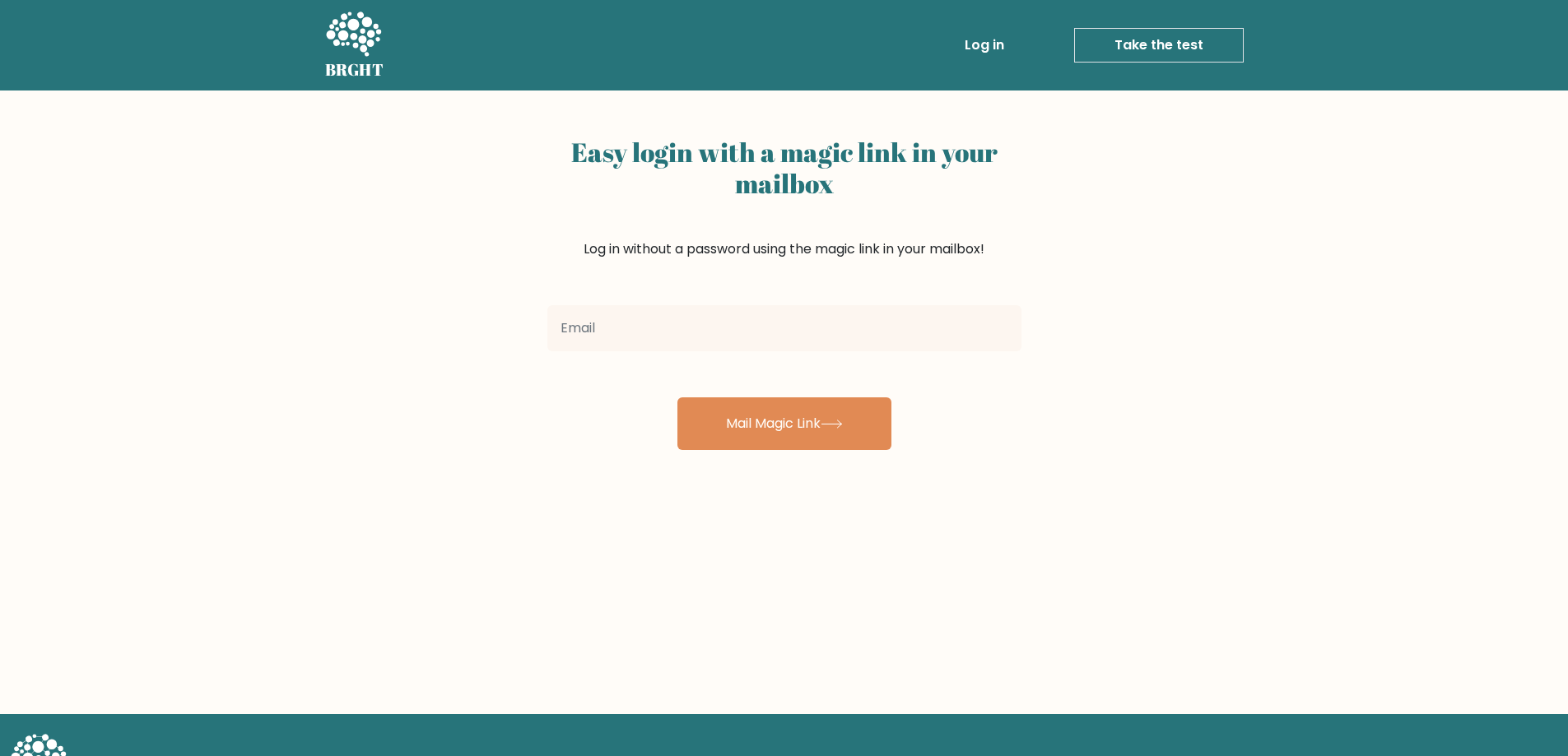
click at [778, 329] on input "email" at bounding box center [784, 328] width 474 height 46
type input "[EMAIL_ADDRESS][DOMAIN_NAME]"
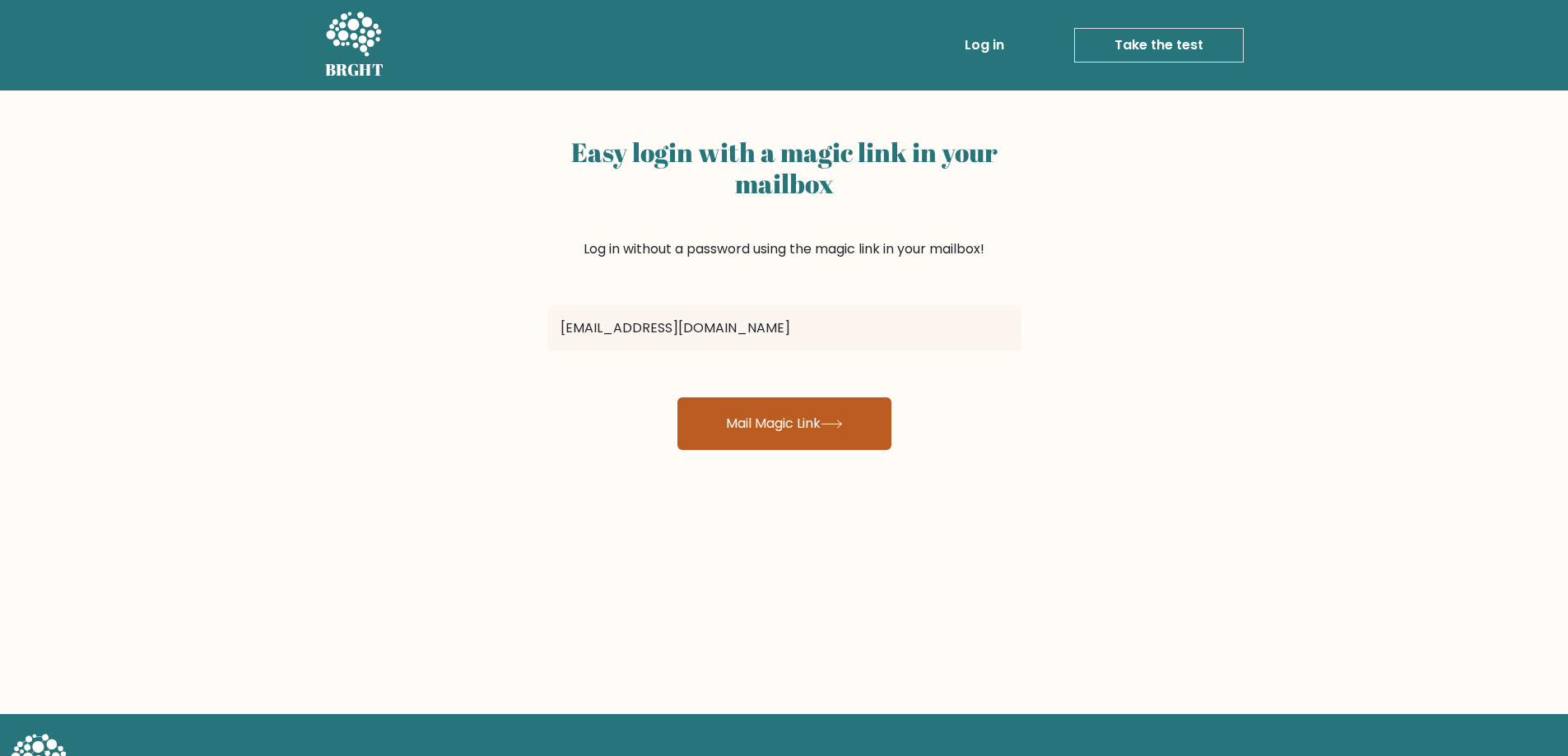
click at [788, 418] on button "Mail Magic Link" at bounding box center [784, 423] width 214 height 52
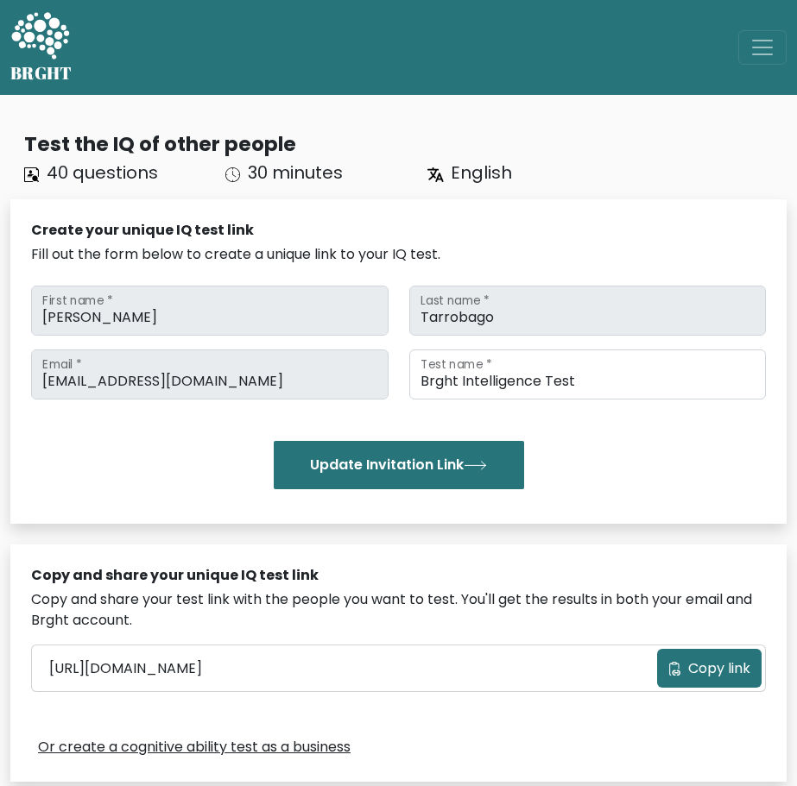
scroll to position [432, 0]
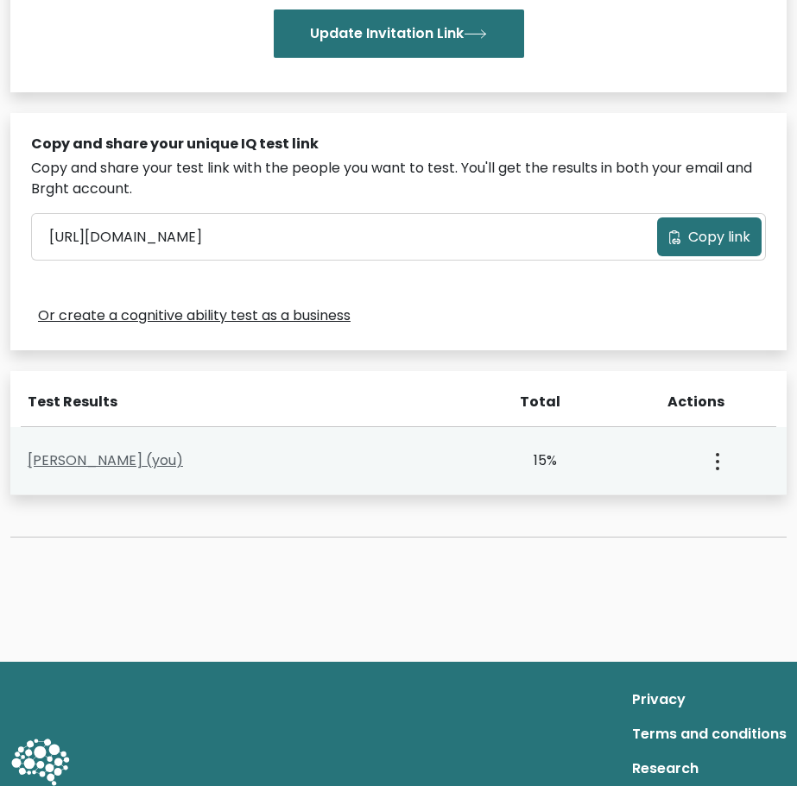
click at [164, 457] on link "[PERSON_NAME] (you)" at bounding box center [105, 461] width 155 height 20
